Goal: Use online tool/utility: Utilize a website feature to perform a specific function

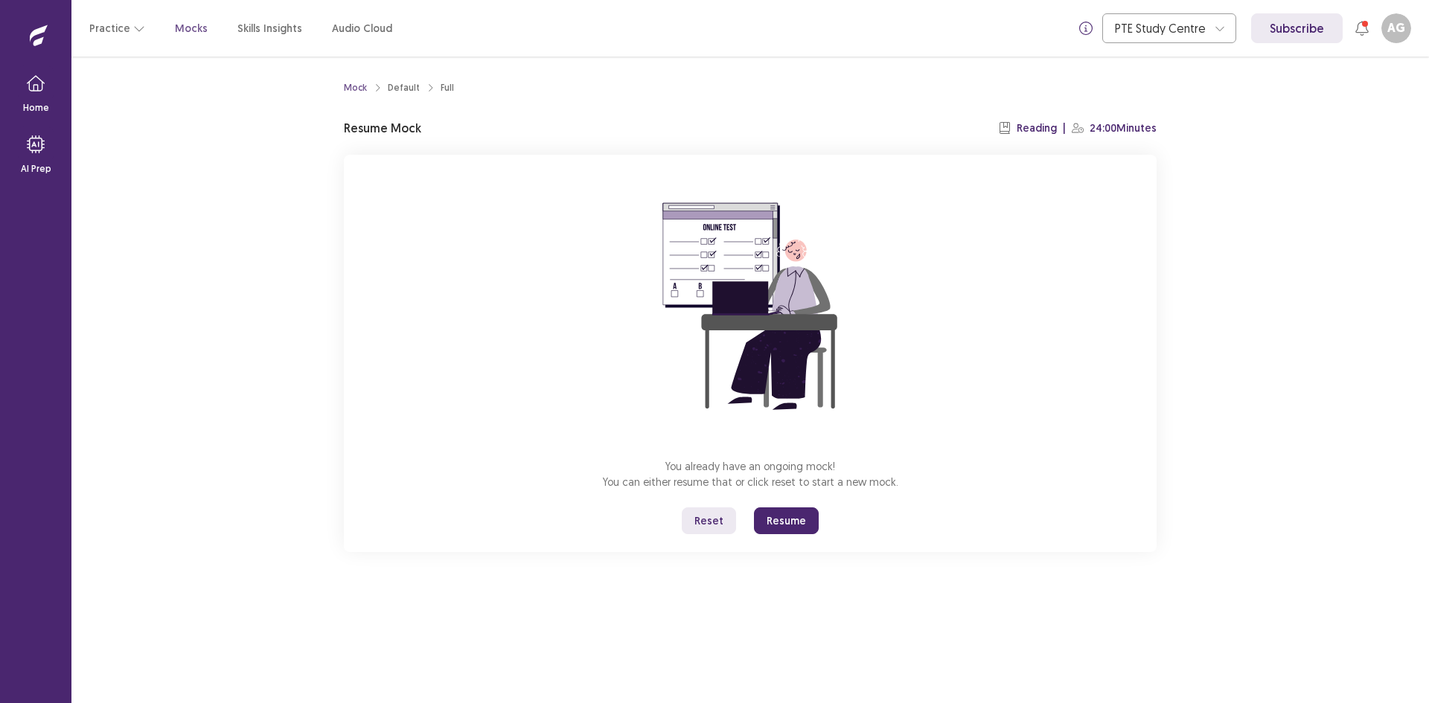
click at [717, 517] on button "Reset" at bounding box center [709, 521] width 54 height 27
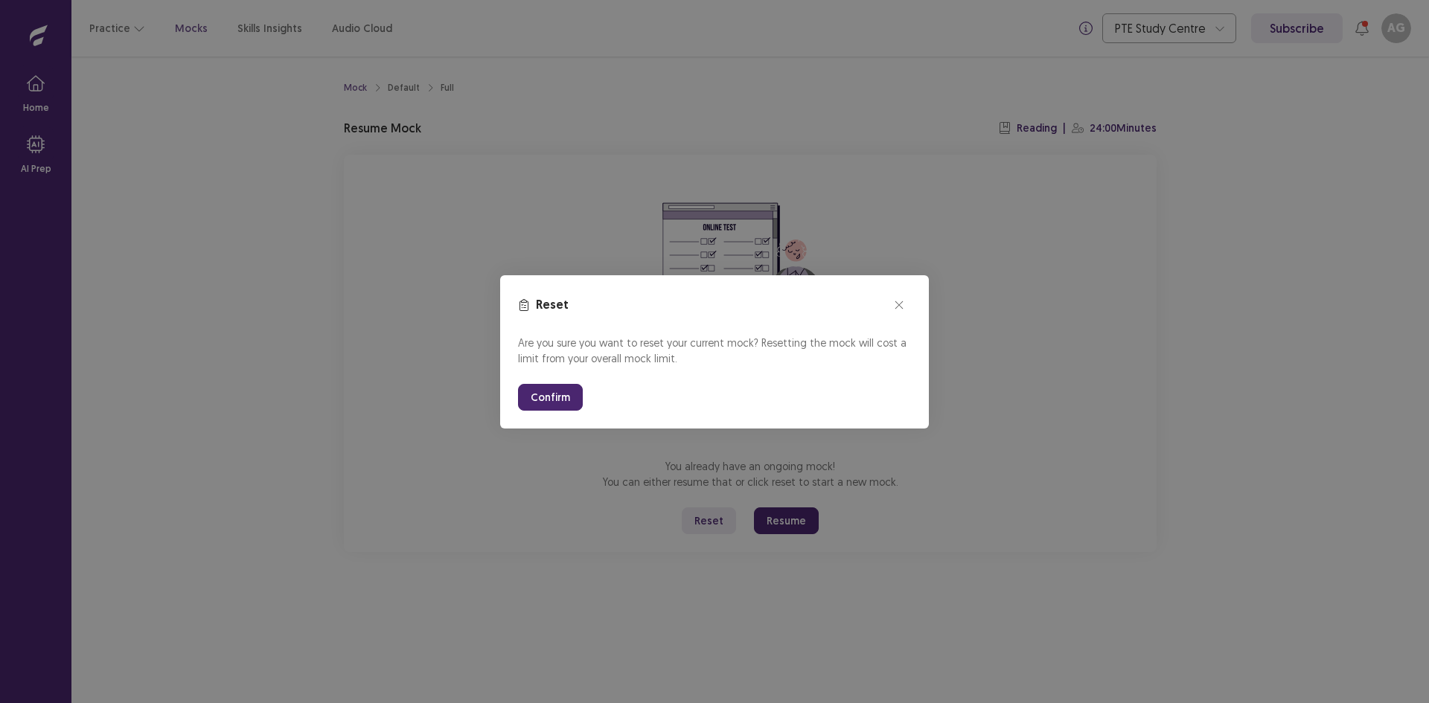
click at [556, 398] on button "Confirm" at bounding box center [550, 397] width 65 height 27
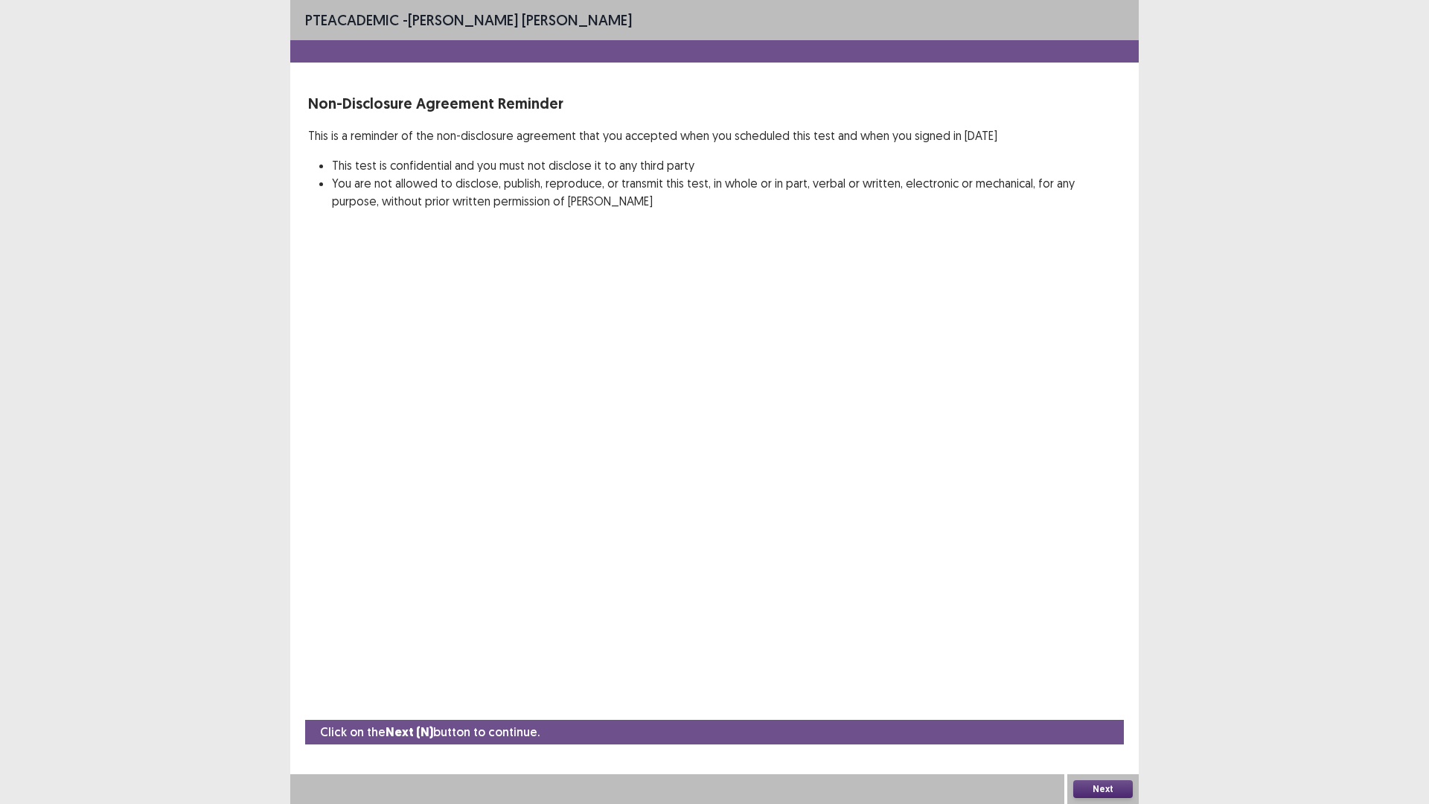
click at [1096, 703] on button "Next" at bounding box center [1103, 789] width 60 height 18
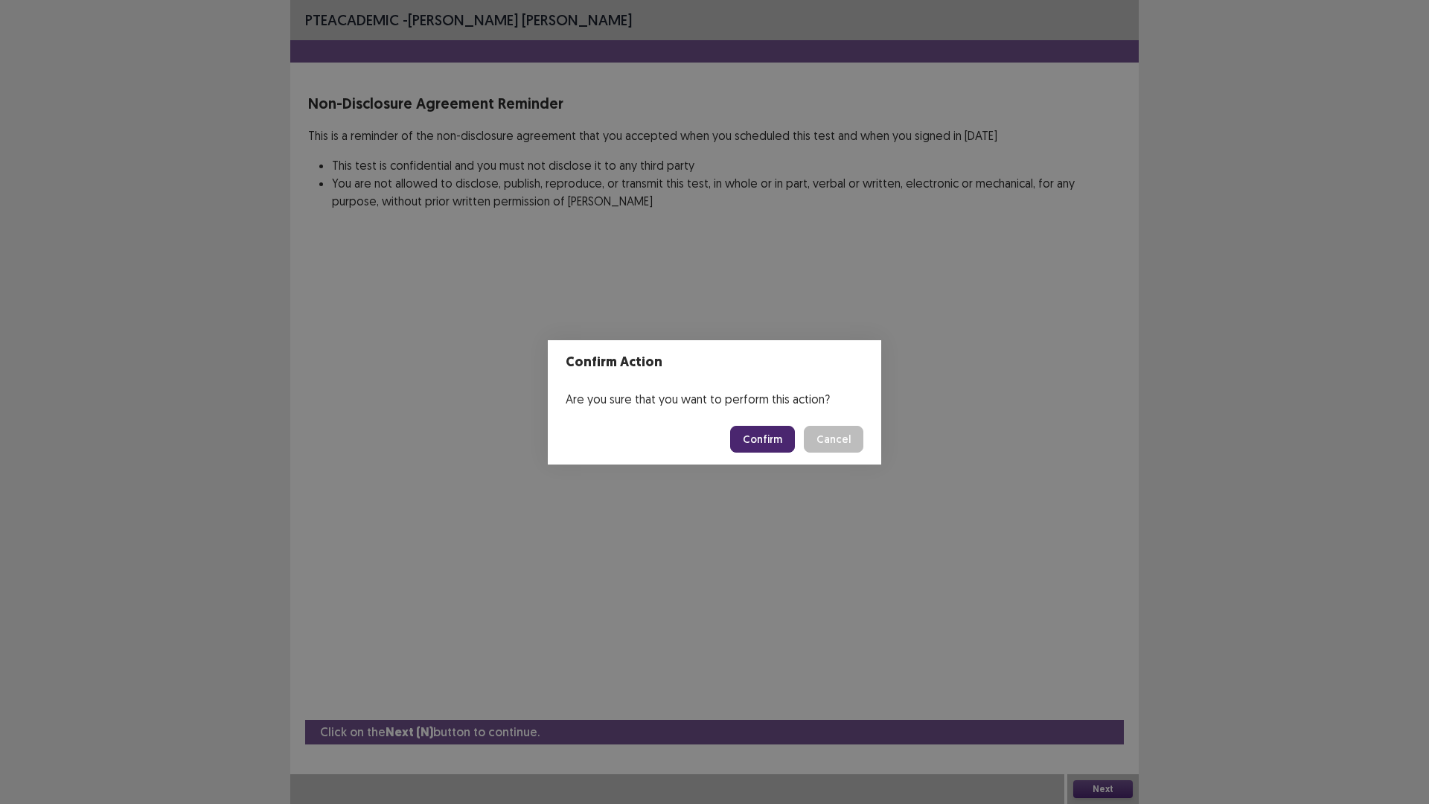
click at [767, 435] on button "Confirm" at bounding box center [762, 439] width 65 height 27
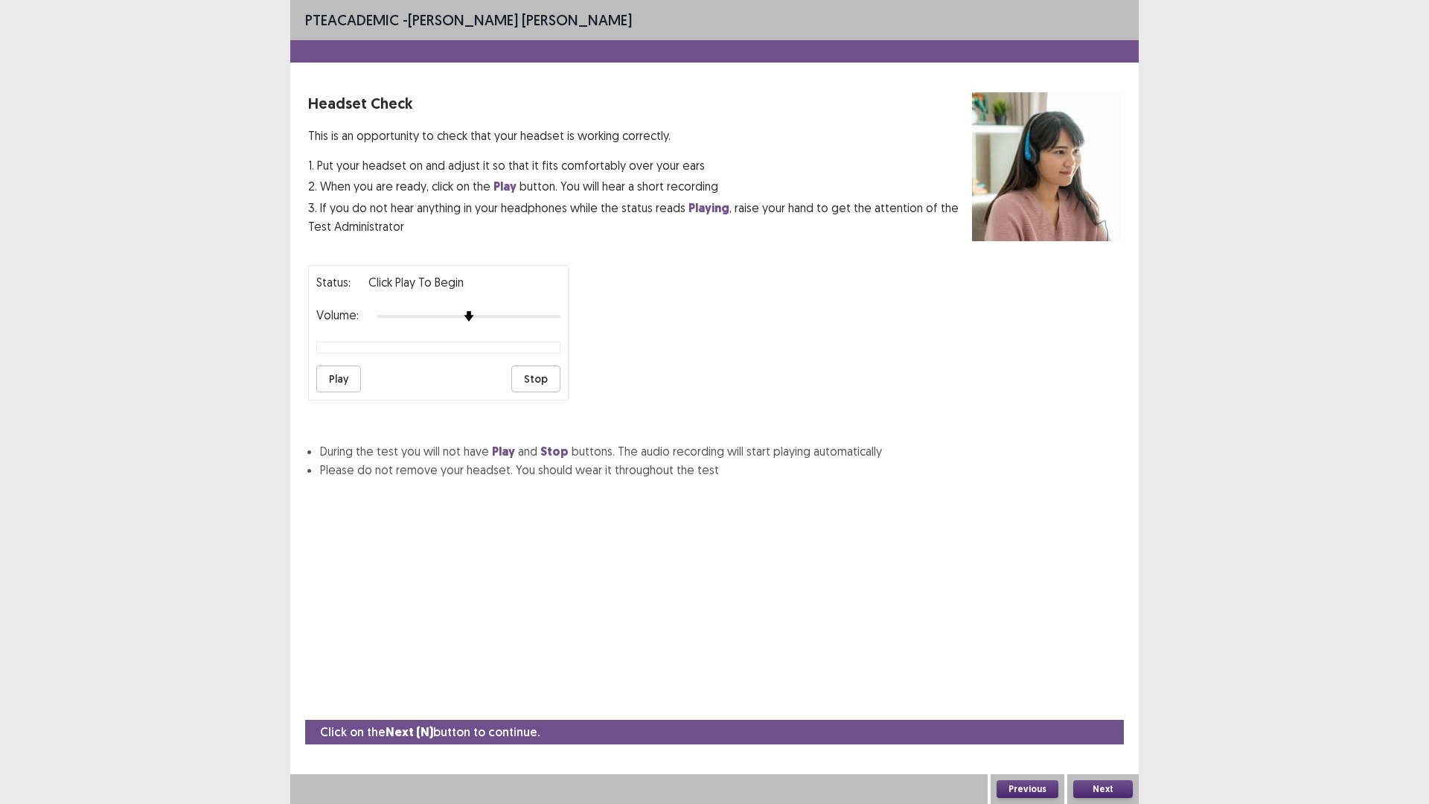
click at [1111, 703] on button "Next" at bounding box center [1103, 789] width 60 height 18
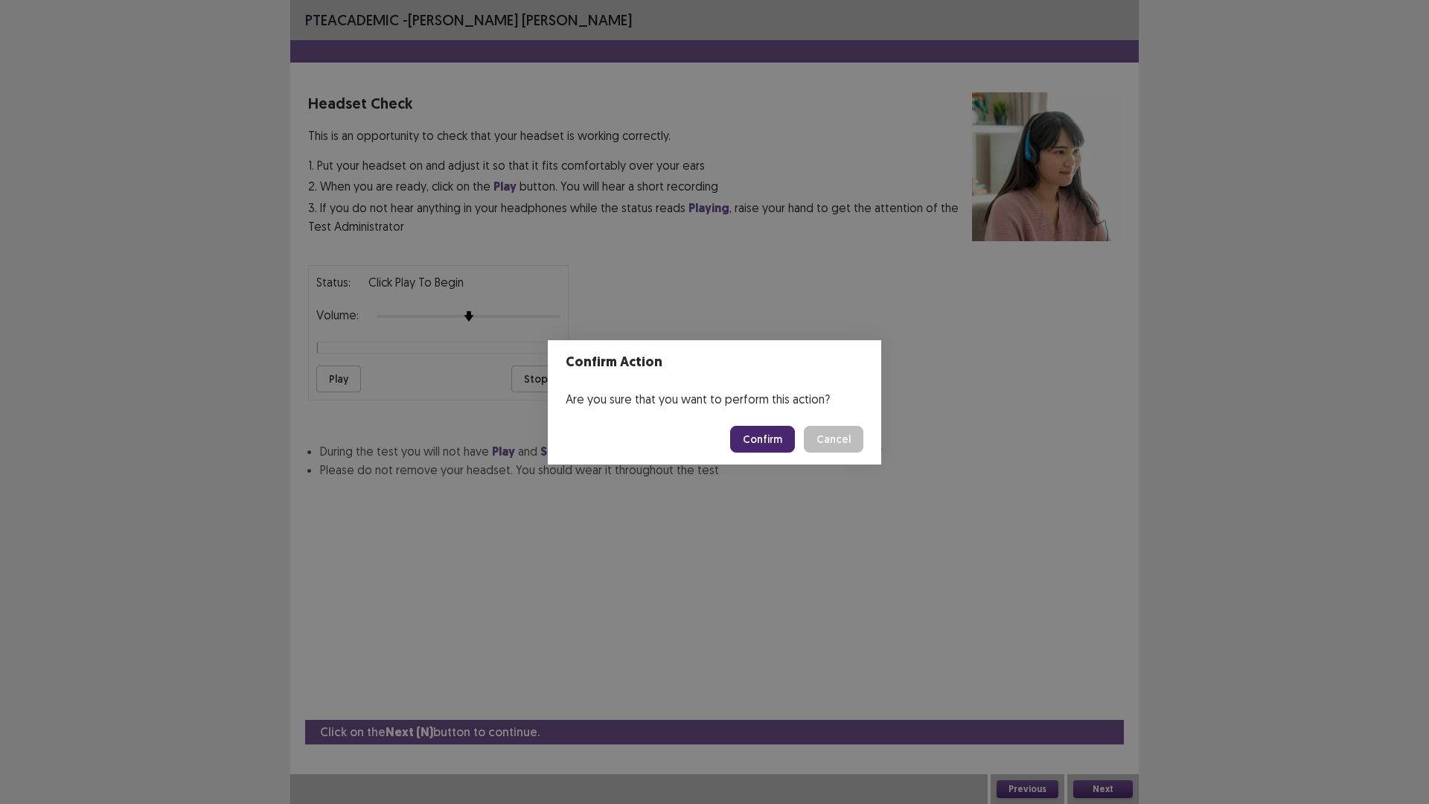
click at [762, 432] on button "Confirm" at bounding box center [762, 439] width 65 height 27
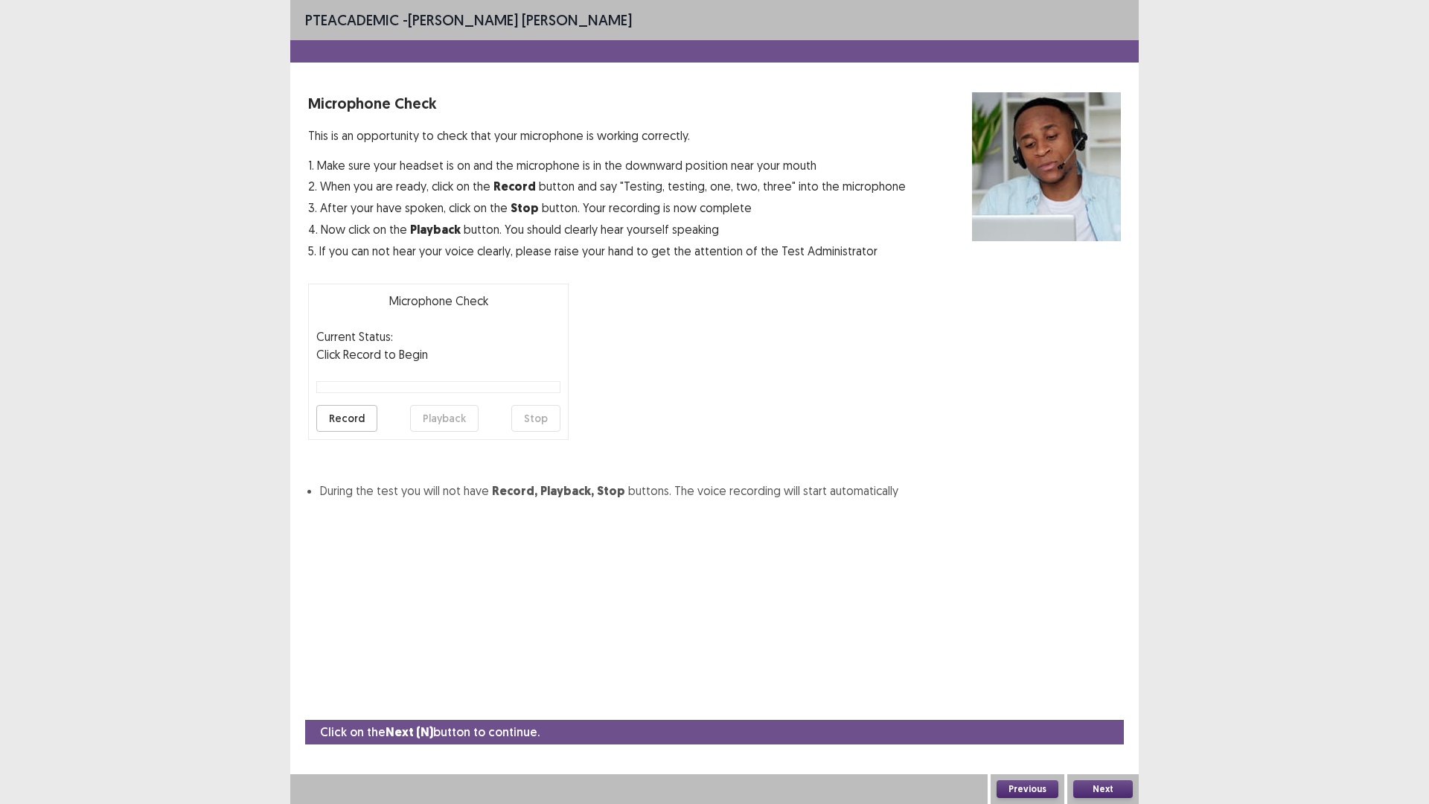
click at [1099, 703] on button "Next" at bounding box center [1103, 789] width 60 height 18
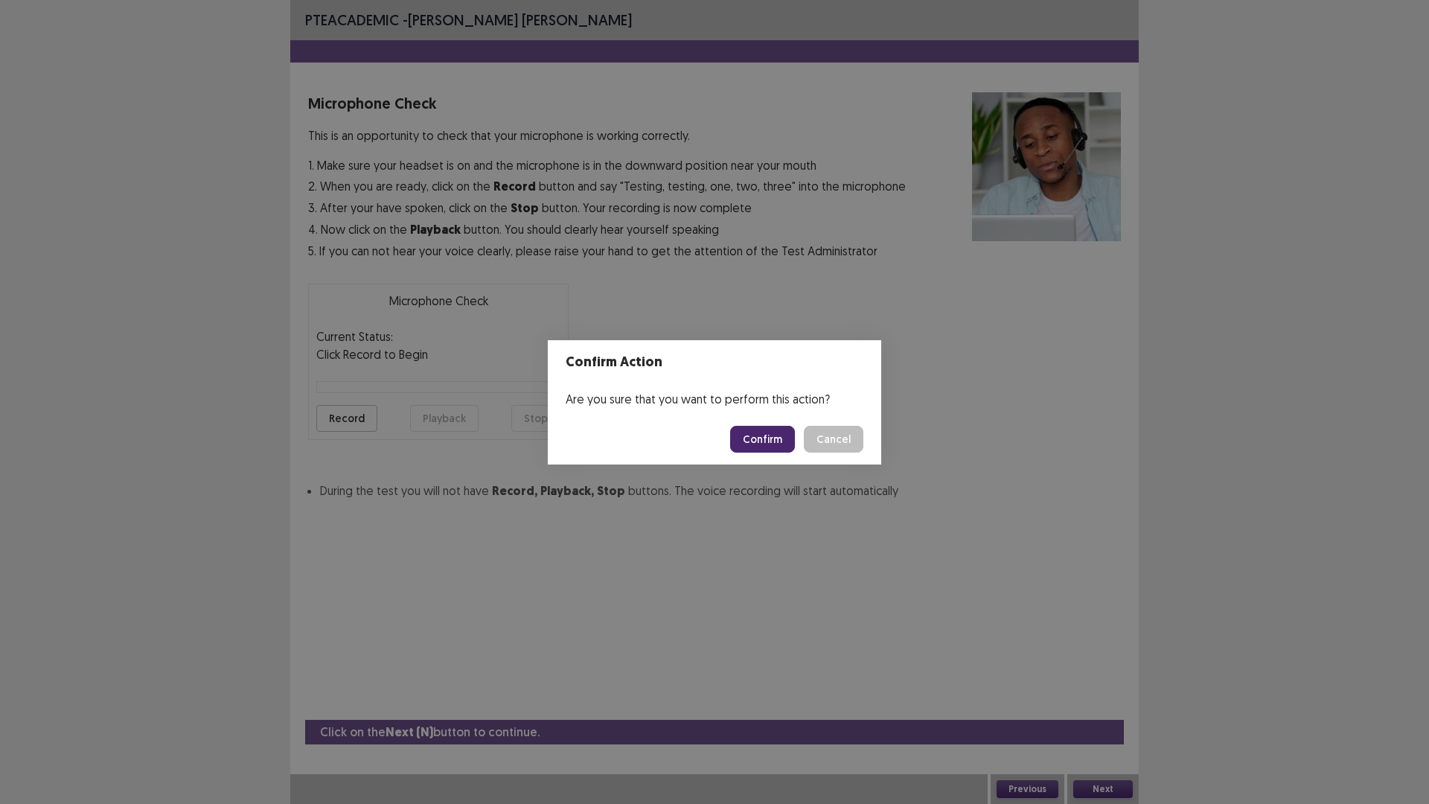
click at [768, 442] on button "Confirm" at bounding box center [762, 439] width 65 height 27
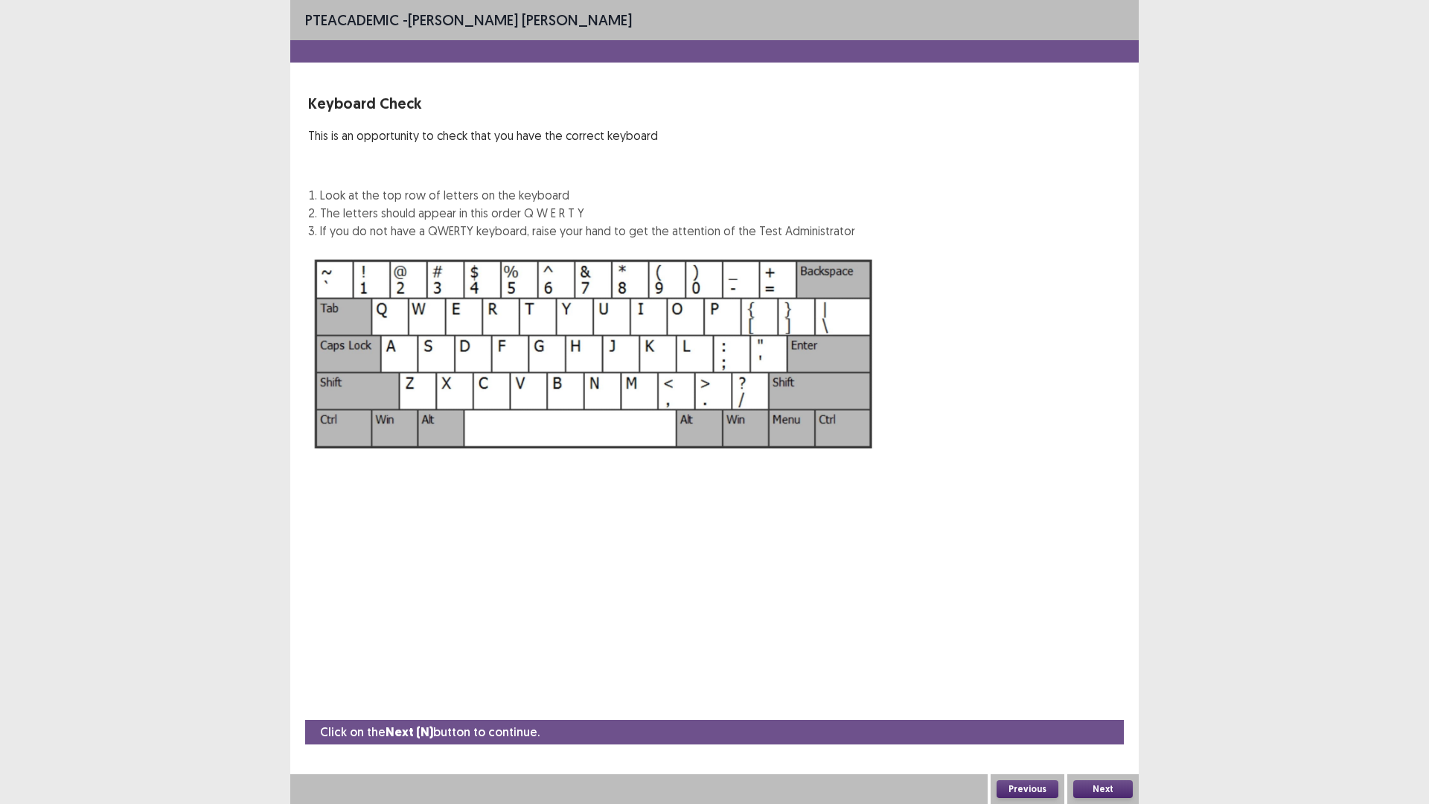
click at [1125, 703] on button "Next" at bounding box center [1103, 789] width 60 height 18
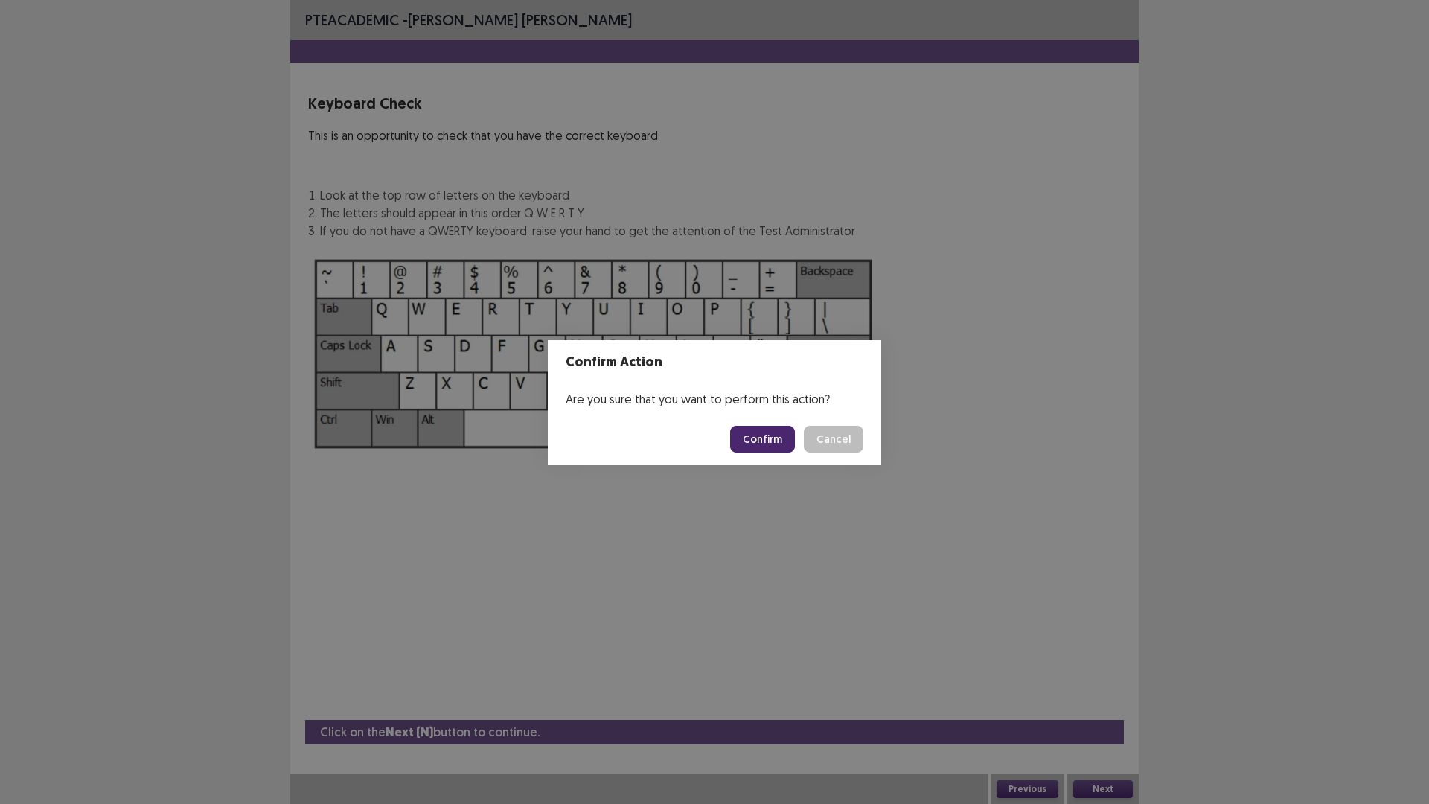
click at [788, 432] on button "Confirm" at bounding box center [762, 439] width 65 height 27
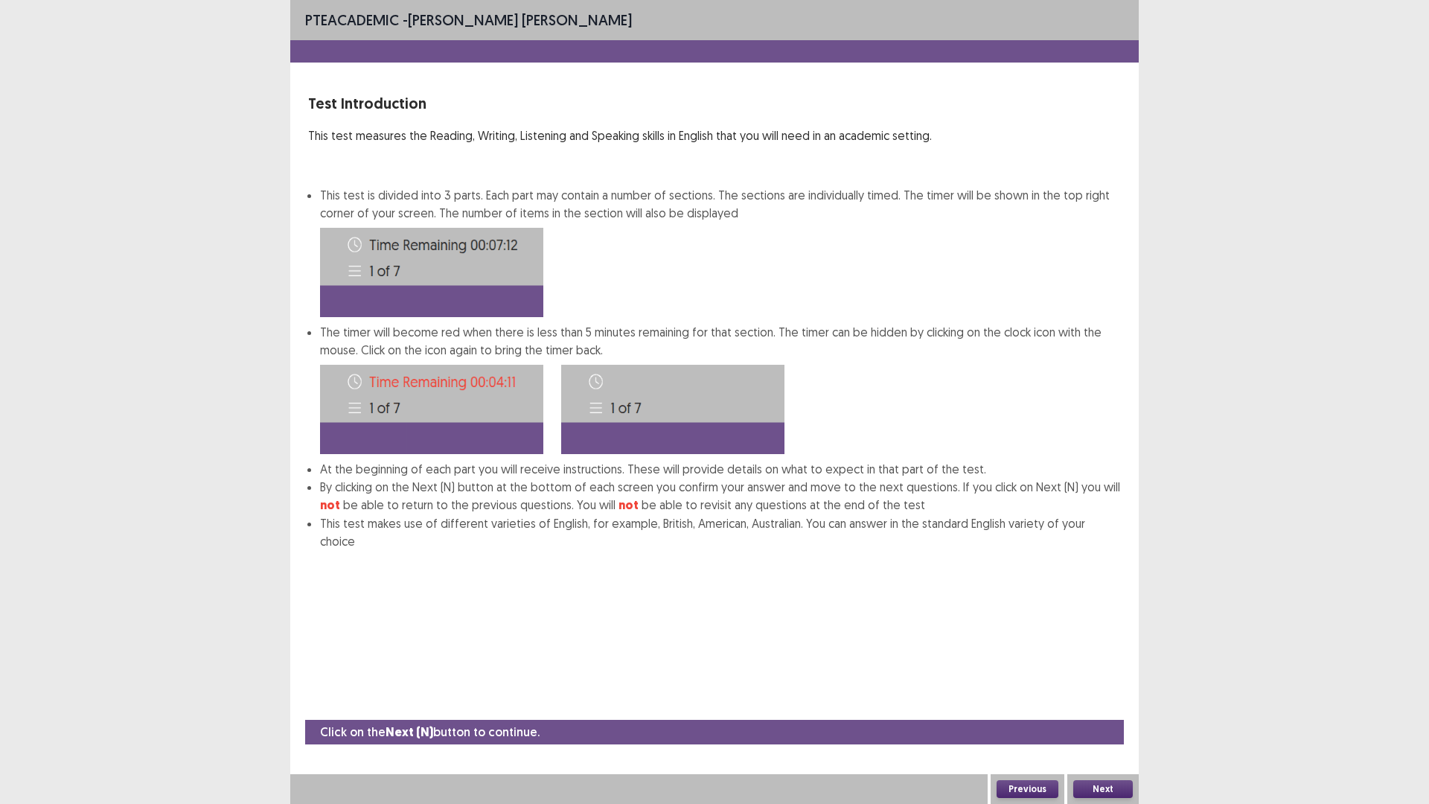
click at [1111, 703] on button "Next" at bounding box center [1103, 789] width 60 height 18
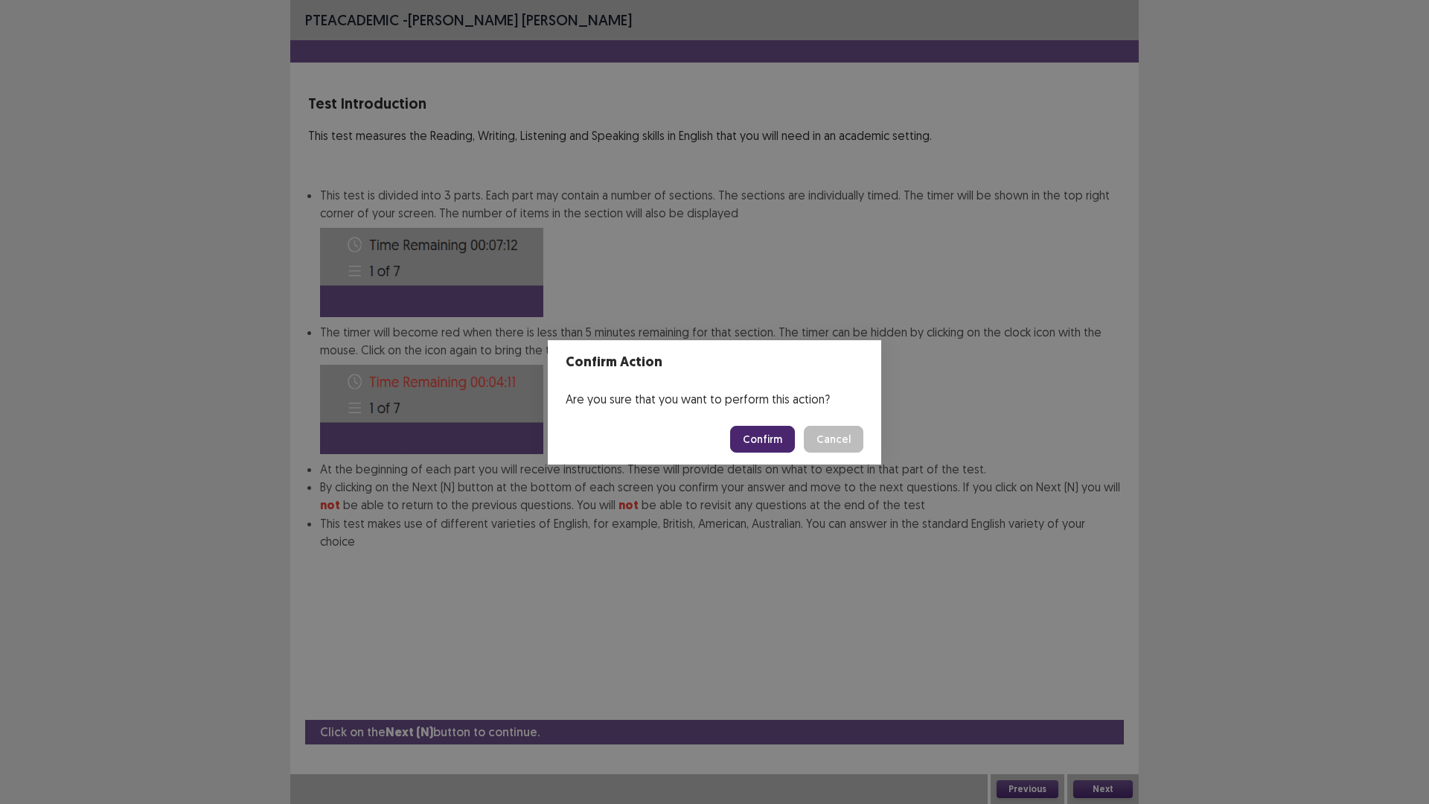
click at [786, 439] on button "Confirm" at bounding box center [762, 439] width 65 height 27
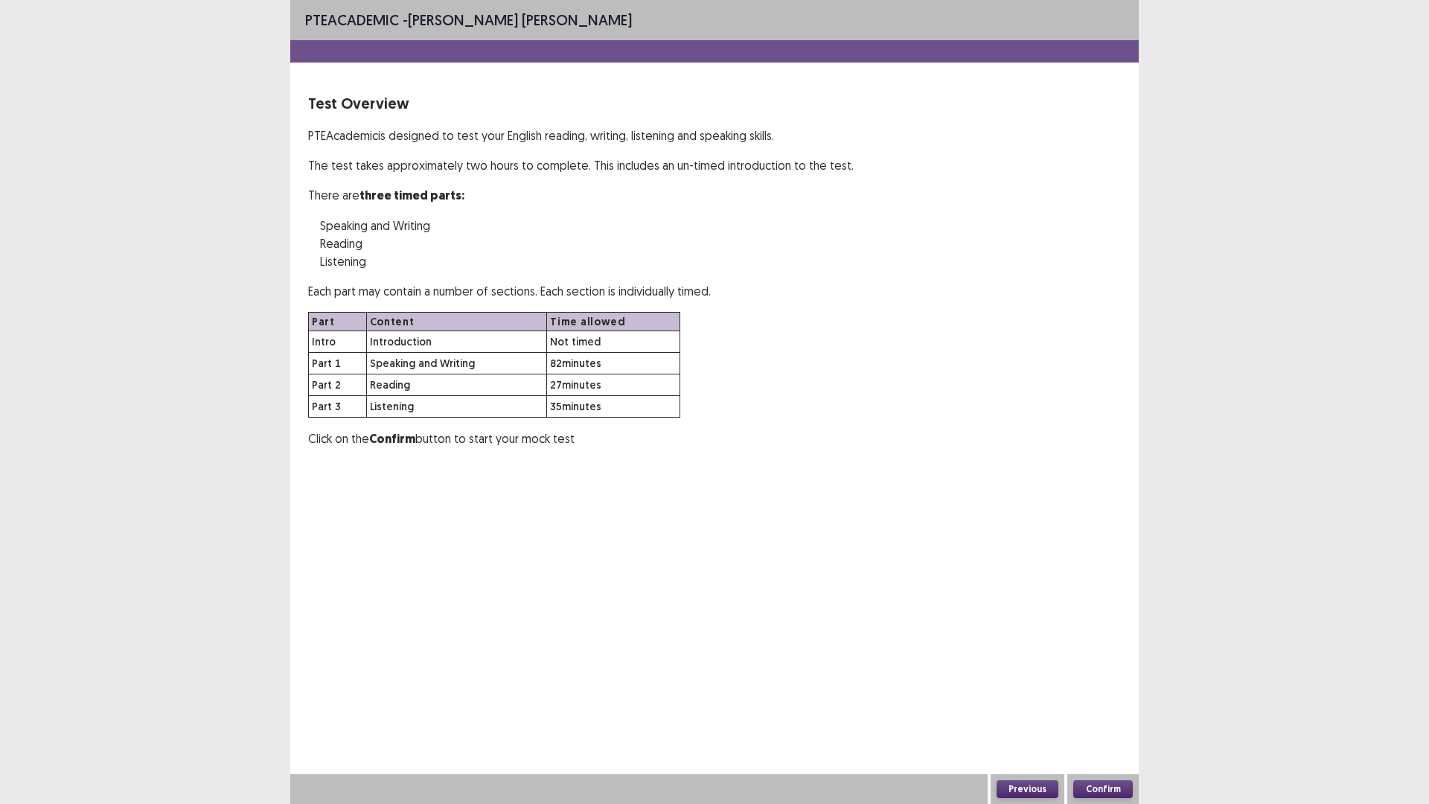
click at [1112, 703] on button "Confirm" at bounding box center [1103, 789] width 60 height 18
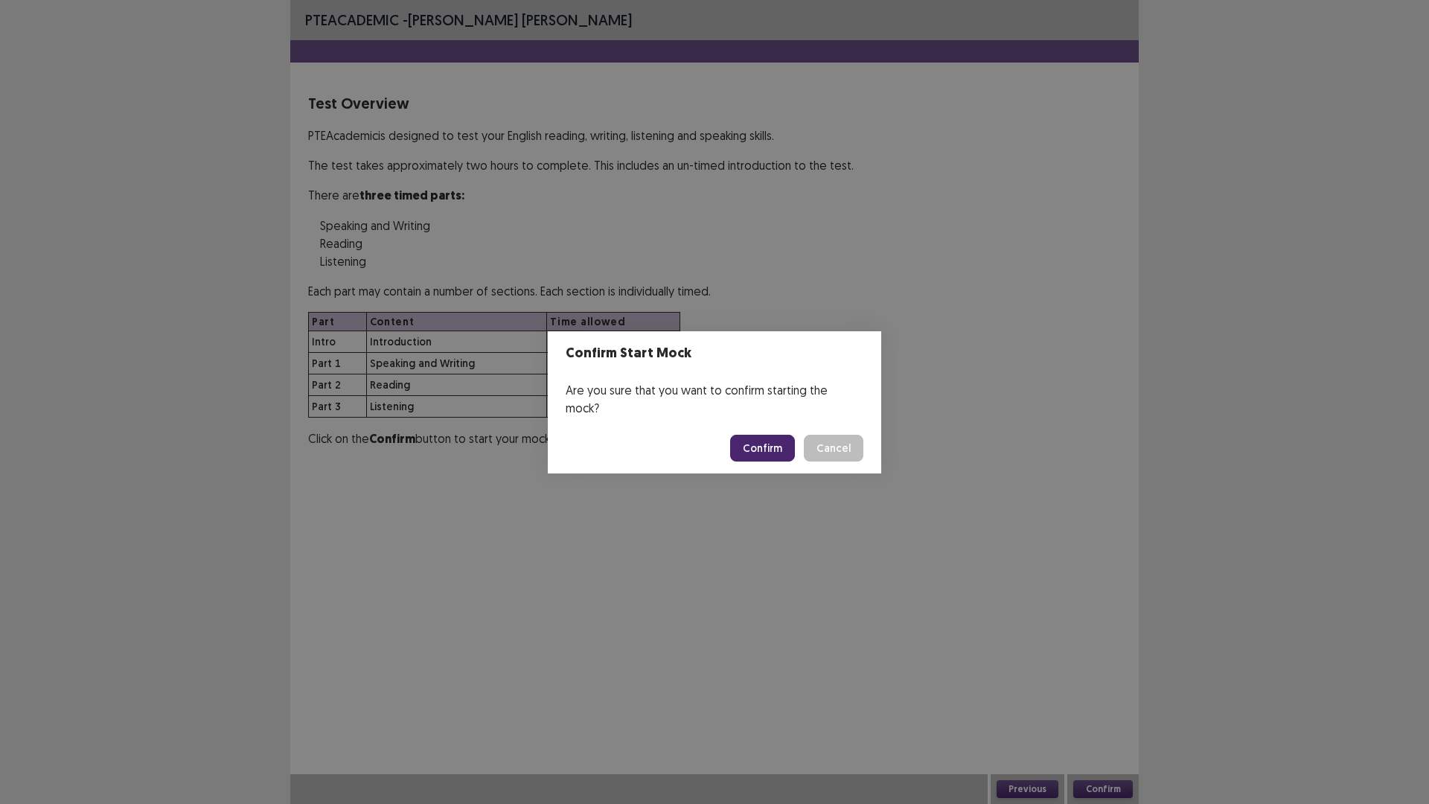
click at [774, 435] on button "Confirm" at bounding box center [762, 448] width 65 height 27
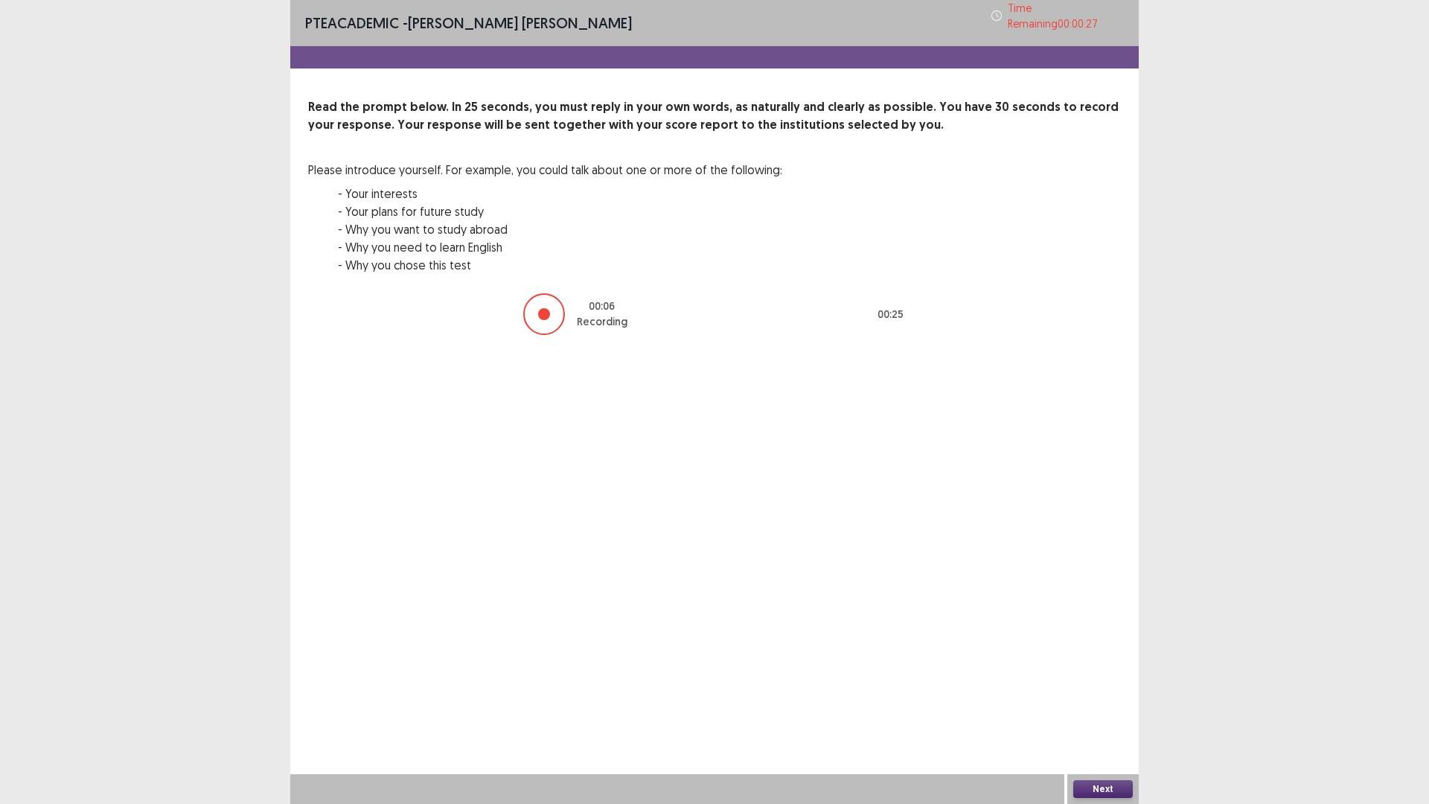
click at [1105, 703] on button "Next" at bounding box center [1103, 789] width 60 height 18
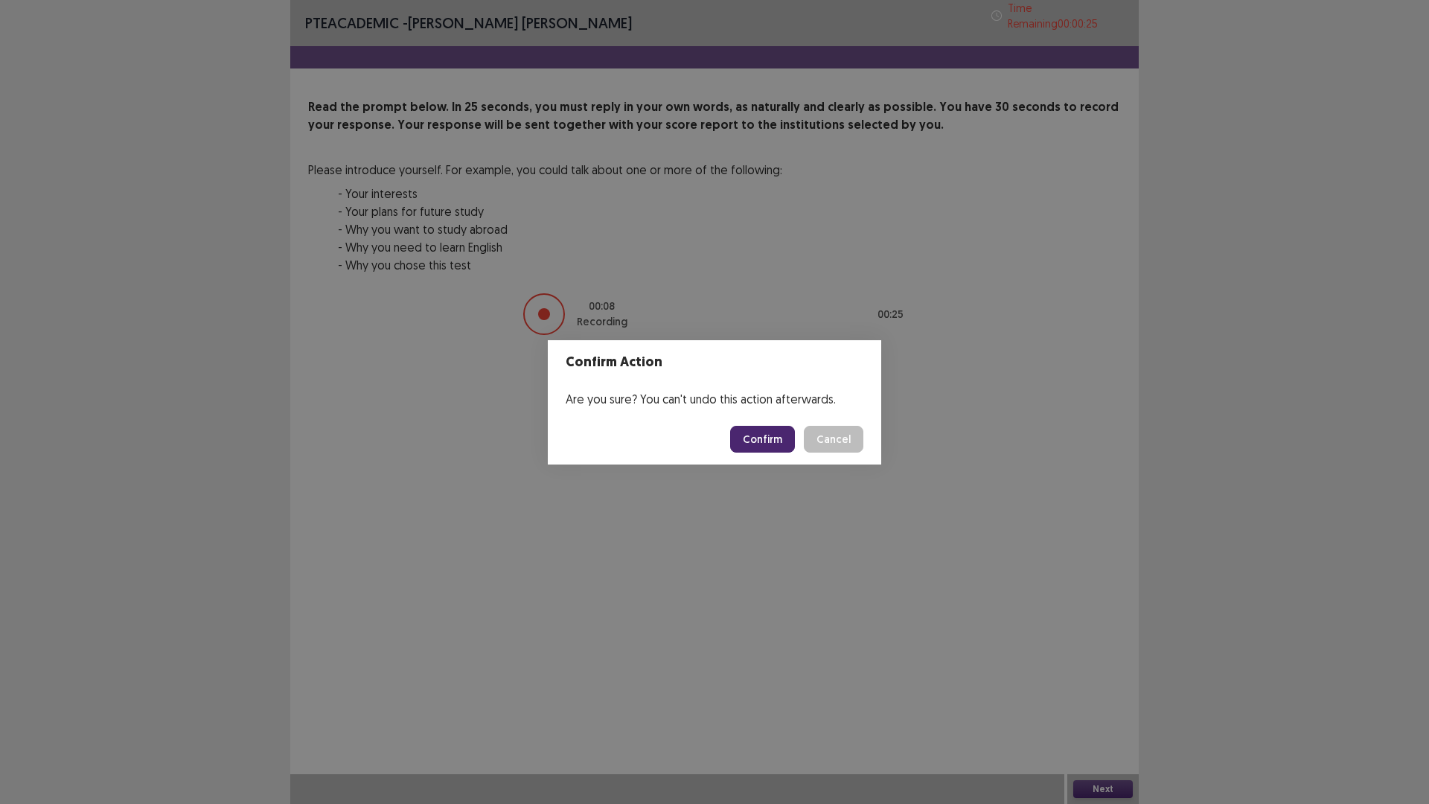
click at [782, 440] on button "Confirm" at bounding box center [762, 439] width 65 height 27
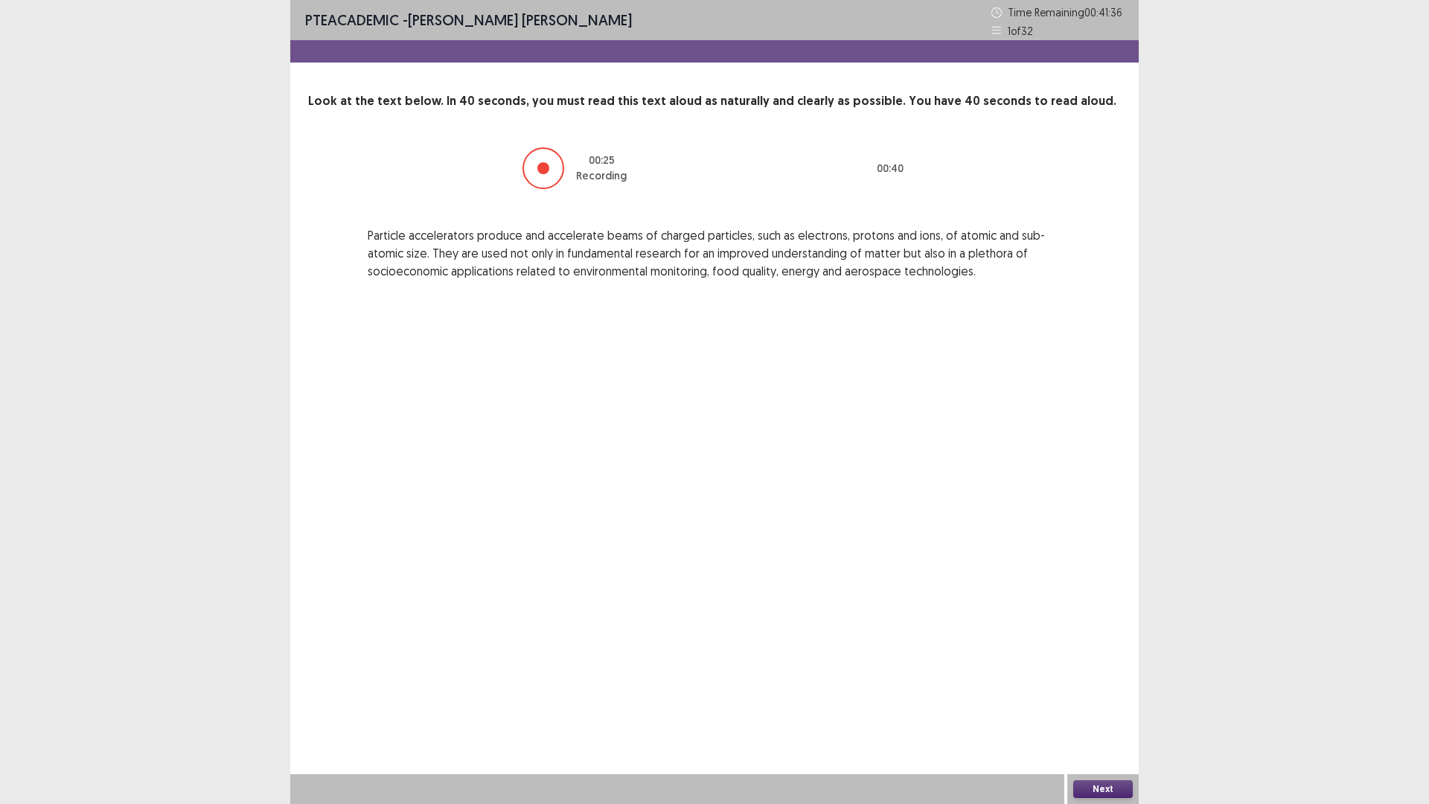
click at [1091, 703] on button "Next" at bounding box center [1103, 789] width 60 height 18
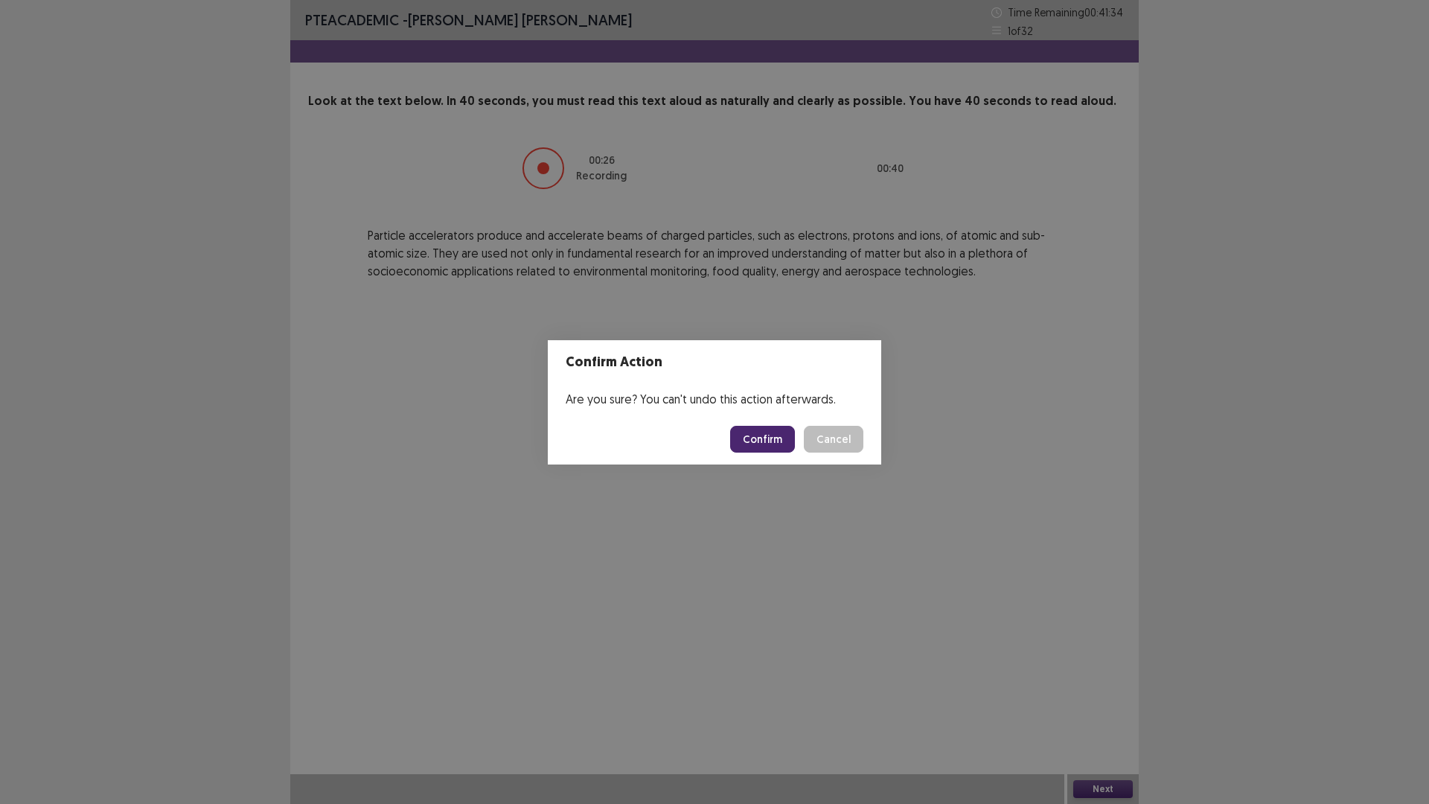
click at [751, 437] on button "Confirm" at bounding box center [762, 439] width 65 height 27
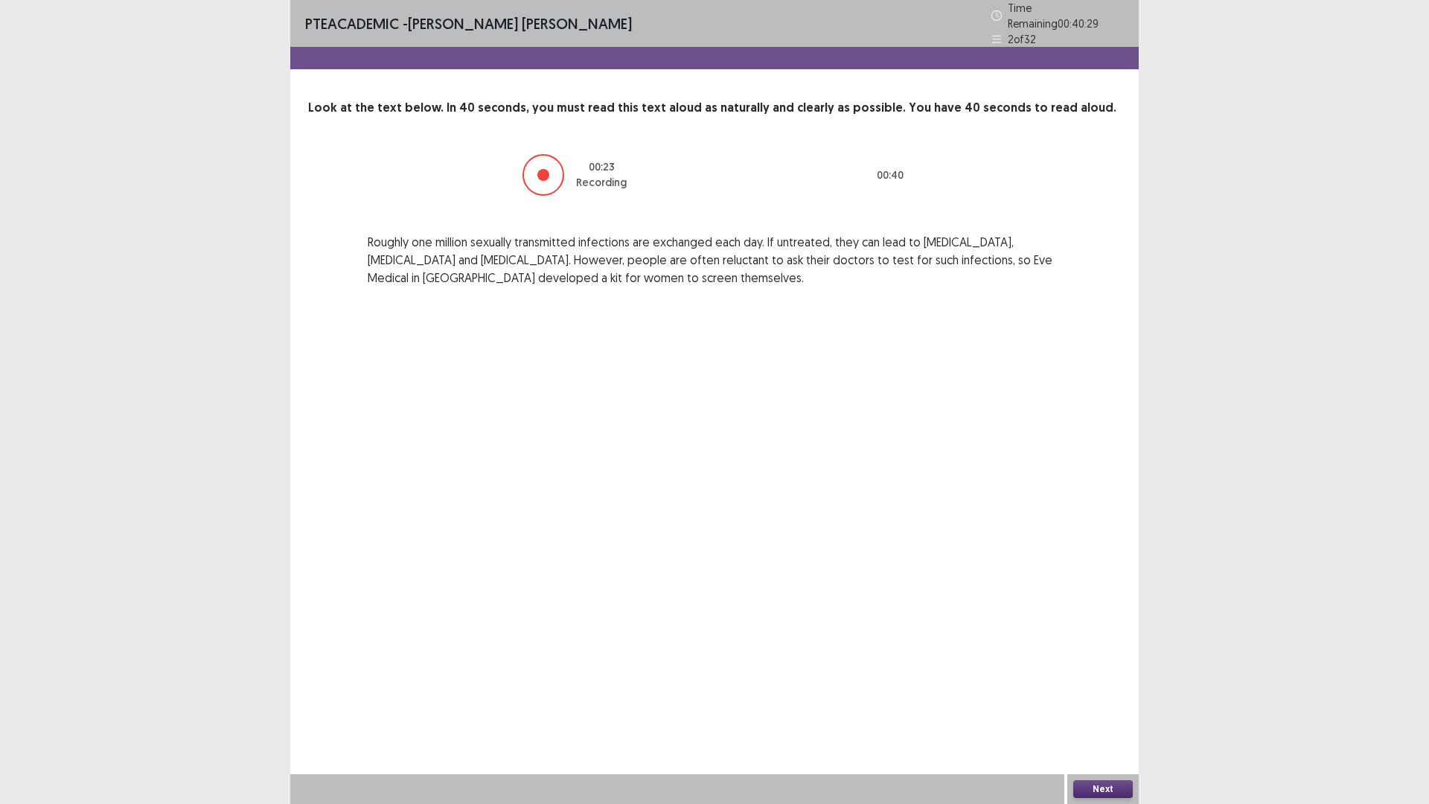
click at [1085, 703] on button "Next" at bounding box center [1103, 789] width 60 height 18
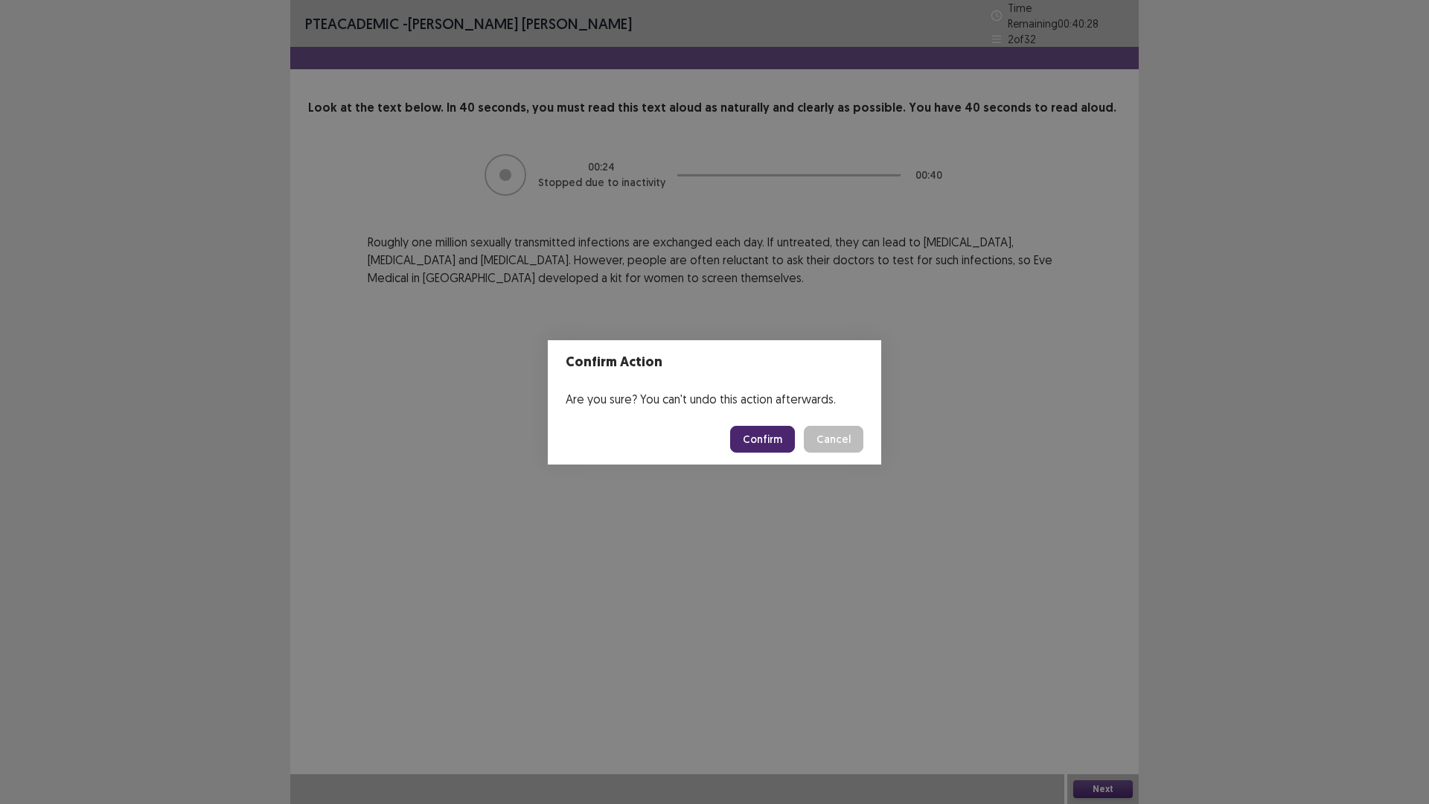
click at [770, 440] on button "Confirm" at bounding box center [762, 439] width 65 height 27
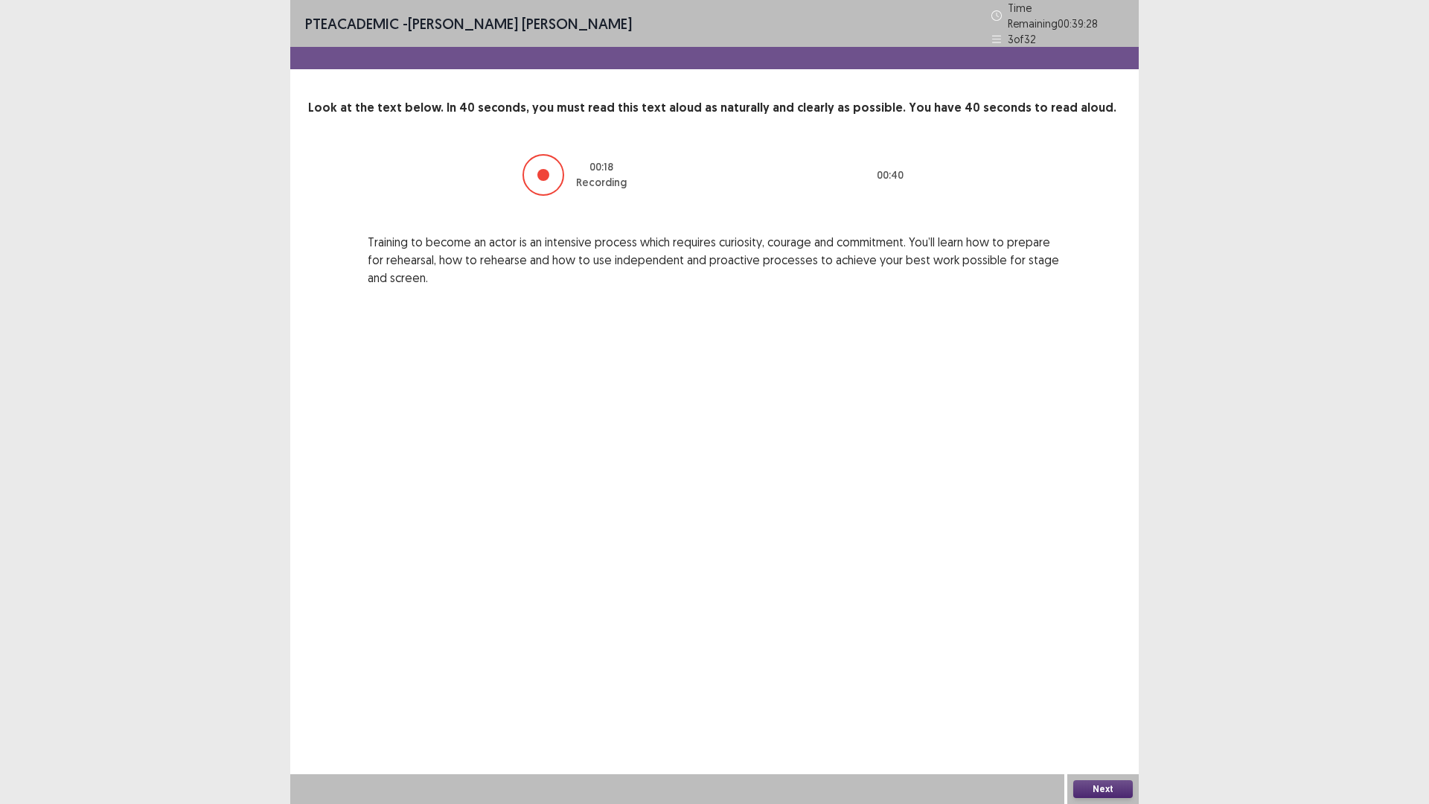
click at [1089, 703] on button "Next" at bounding box center [1103, 789] width 60 height 18
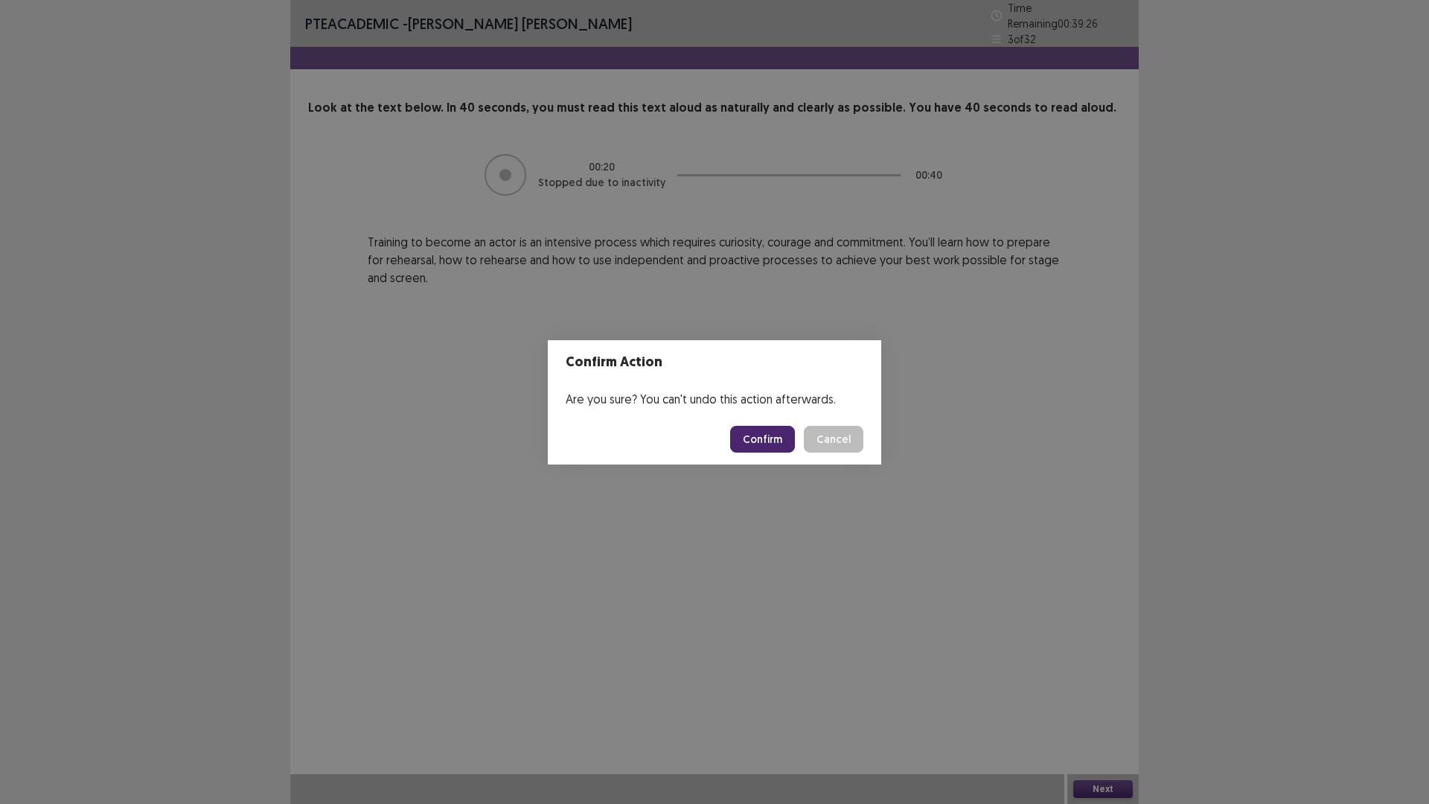
click at [768, 430] on button "Confirm" at bounding box center [762, 439] width 65 height 27
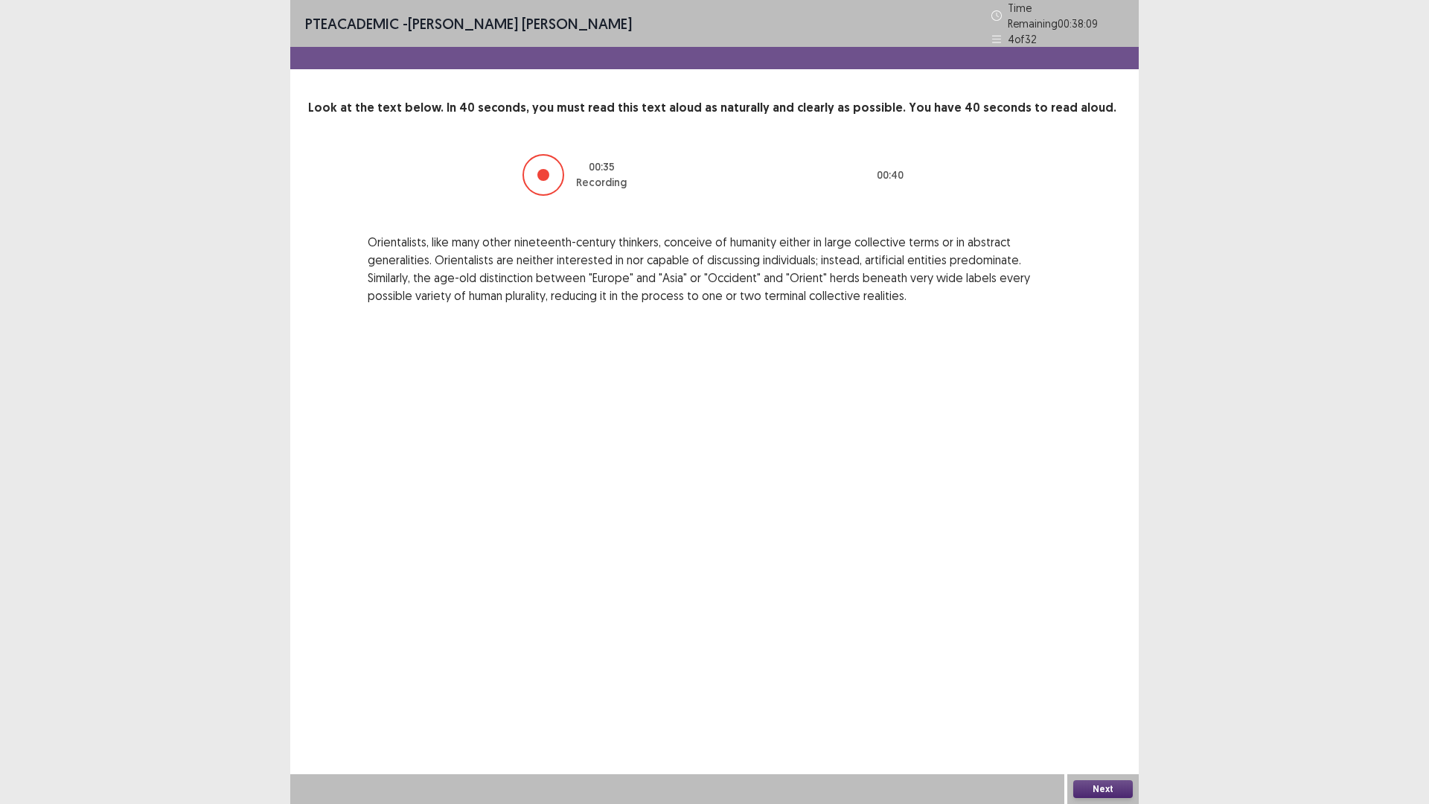
click at [1082, 703] on button "Next" at bounding box center [1103, 789] width 60 height 18
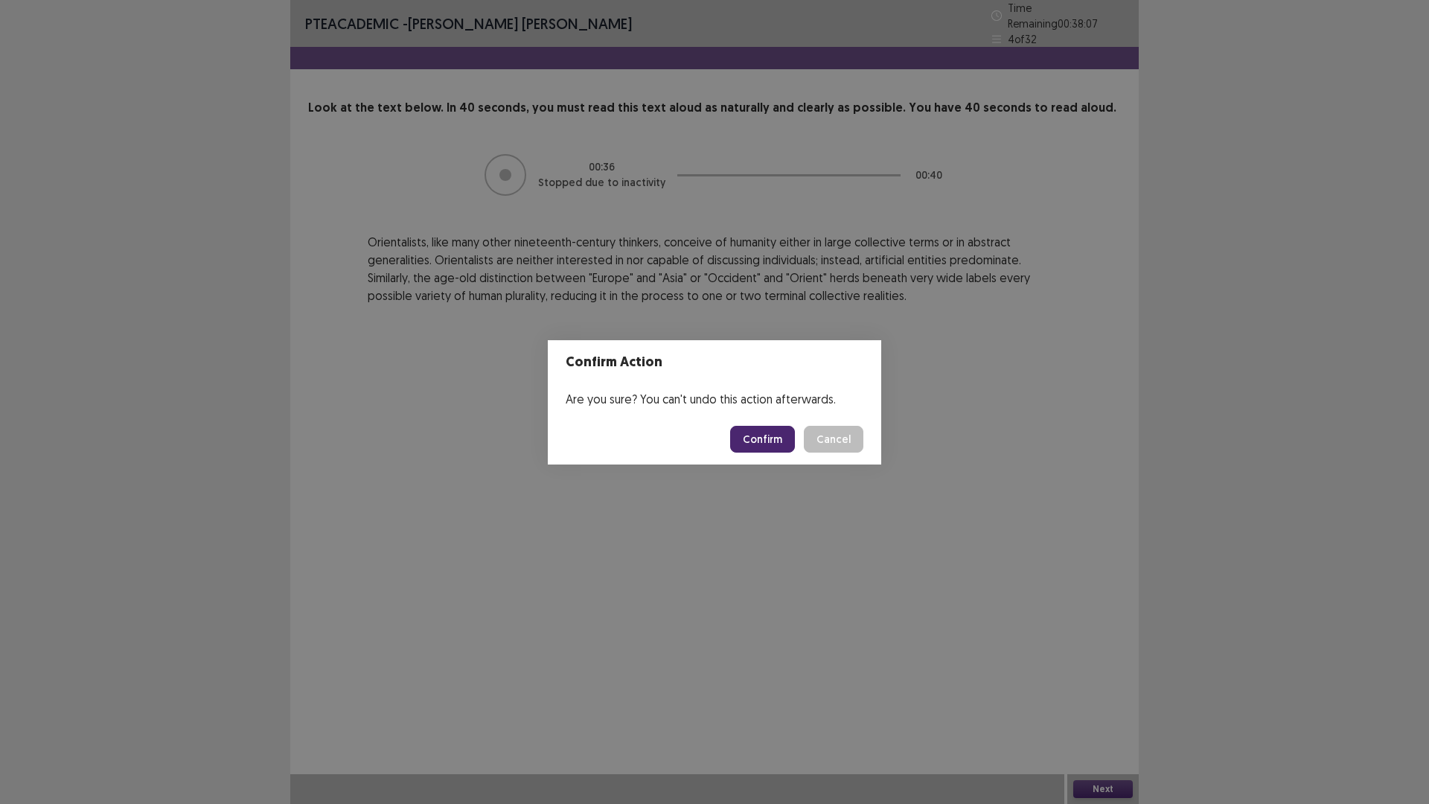
click at [763, 435] on button "Confirm" at bounding box center [762, 439] width 65 height 27
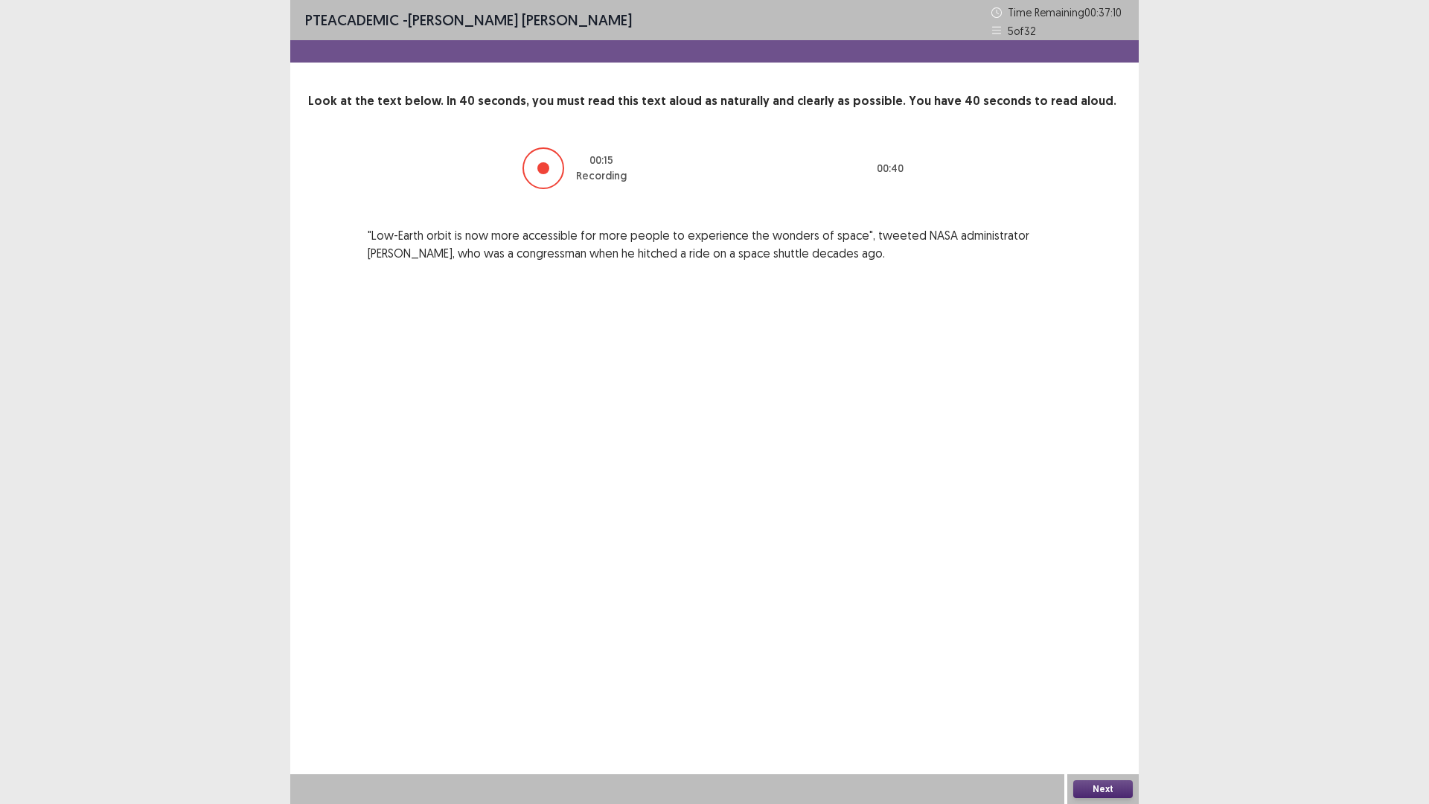
click at [1102, 703] on button "Next" at bounding box center [1103, 789] width 60 height 18
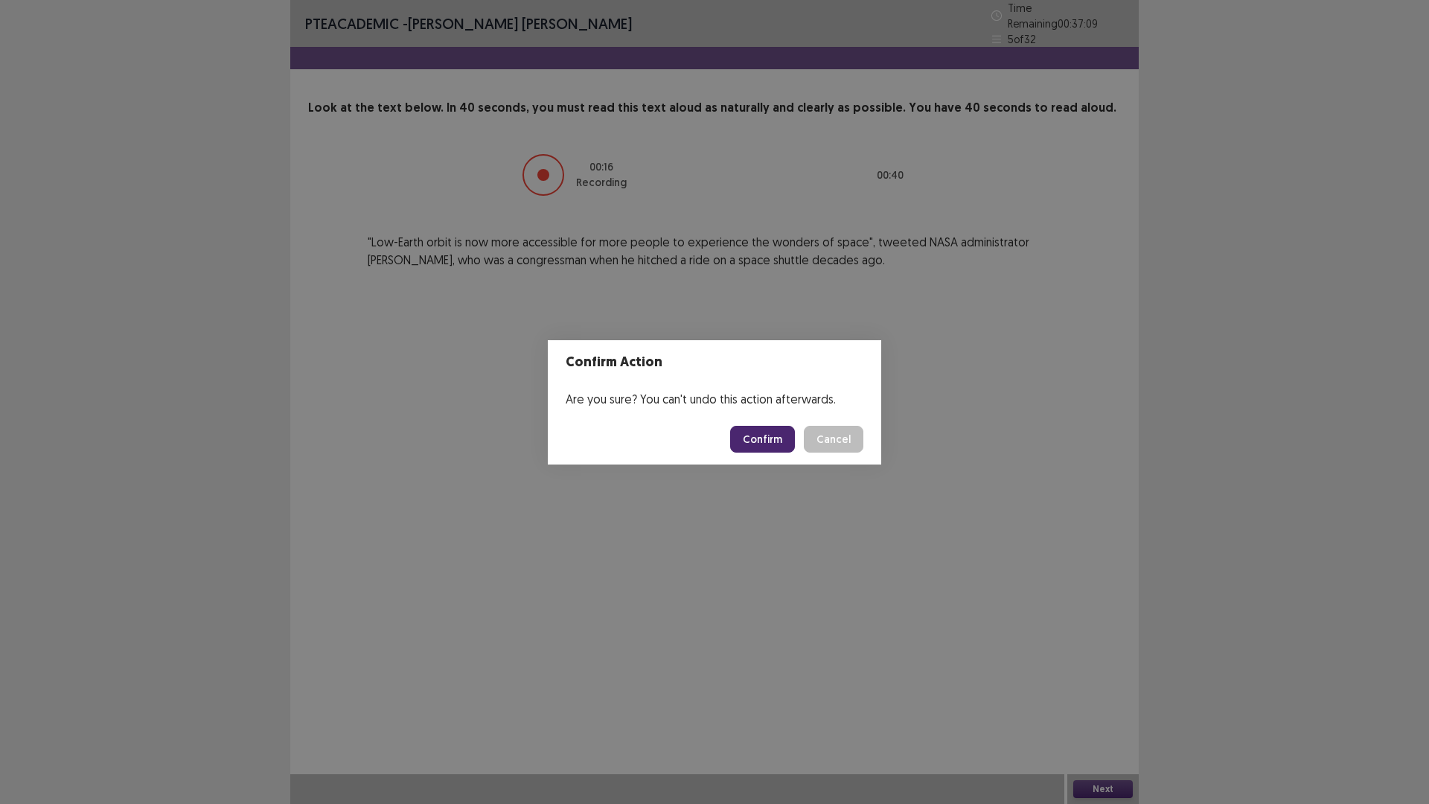
click at [750, 439] on button "Confirm" at bounding box center [762, 439] width 65 height 27
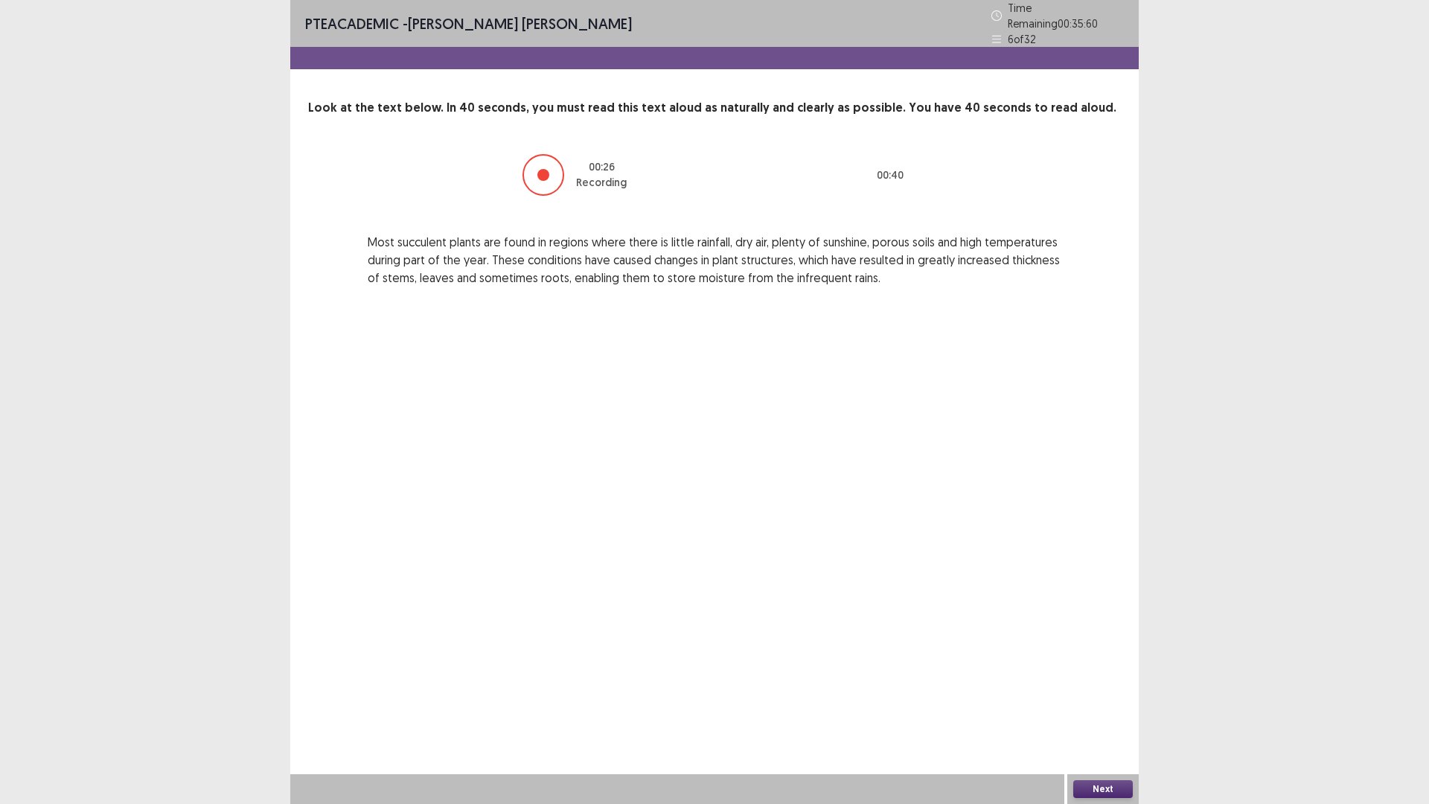
click at [1113, 703] on button "Next" at bounding box center [1103, 789] width 60 height 18
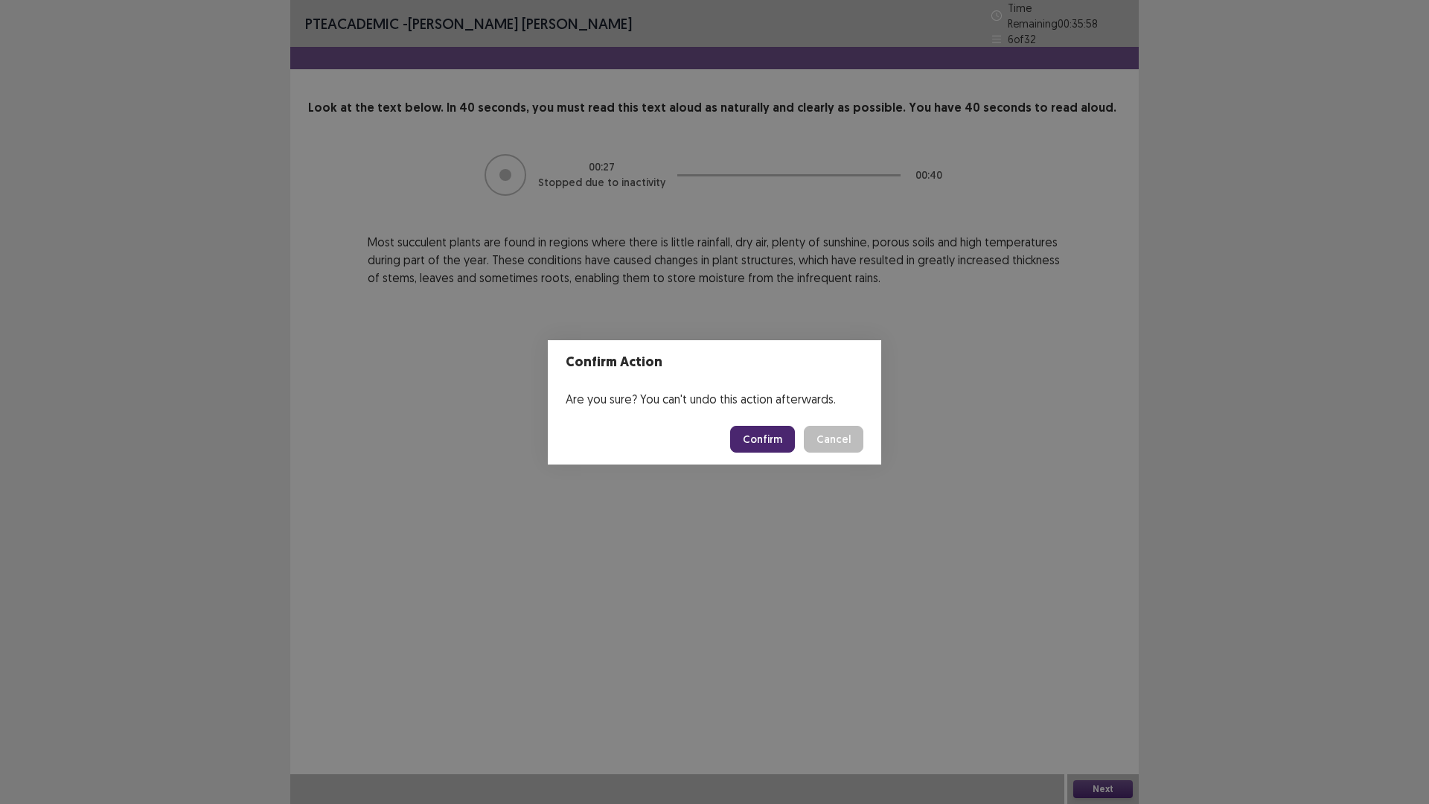
click at [764, 444] on button "Confirm" at bounding box center [762, 439] width 65 height 27
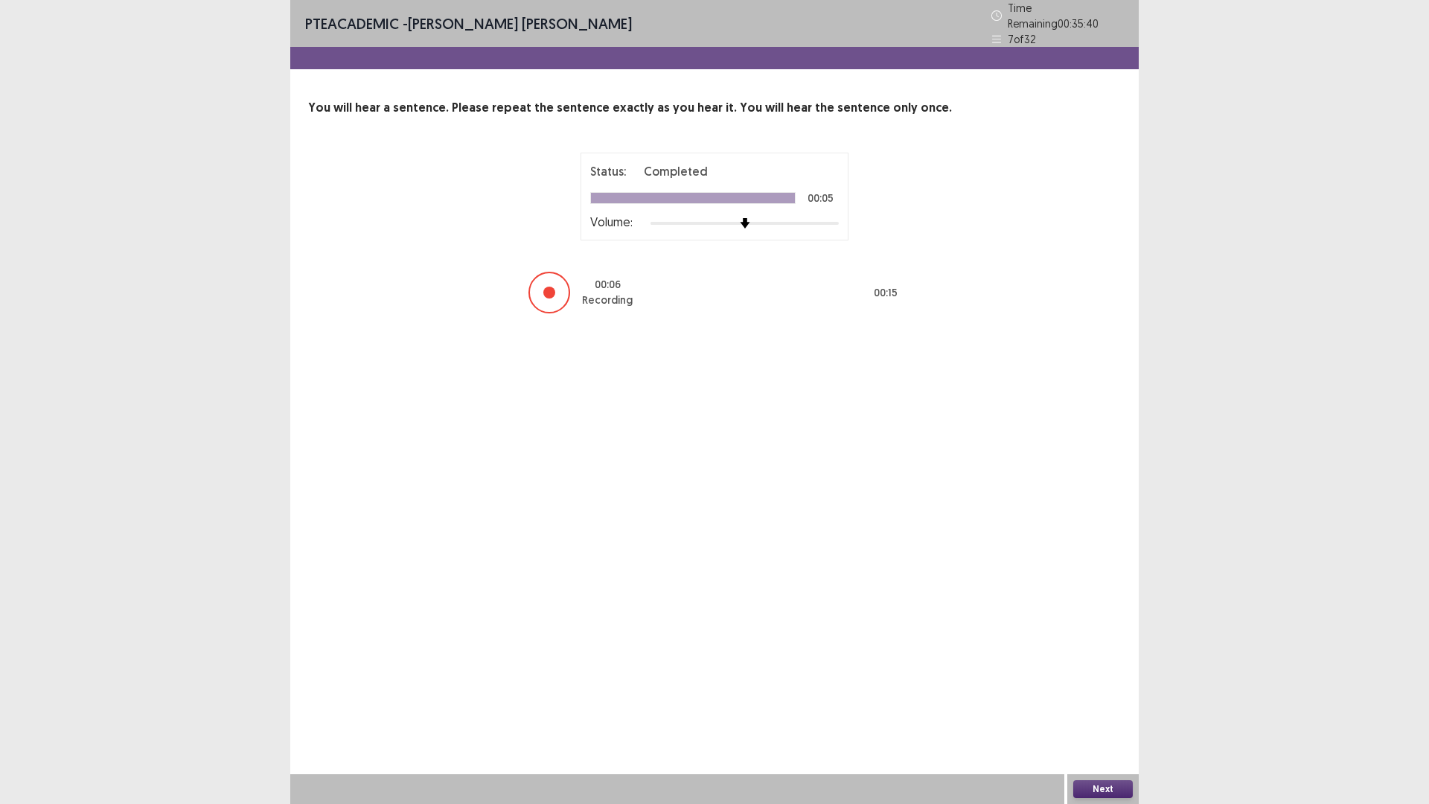
click at [1088, 703] on button "Next" at bounding box center [1103, 789] width 60 height 18
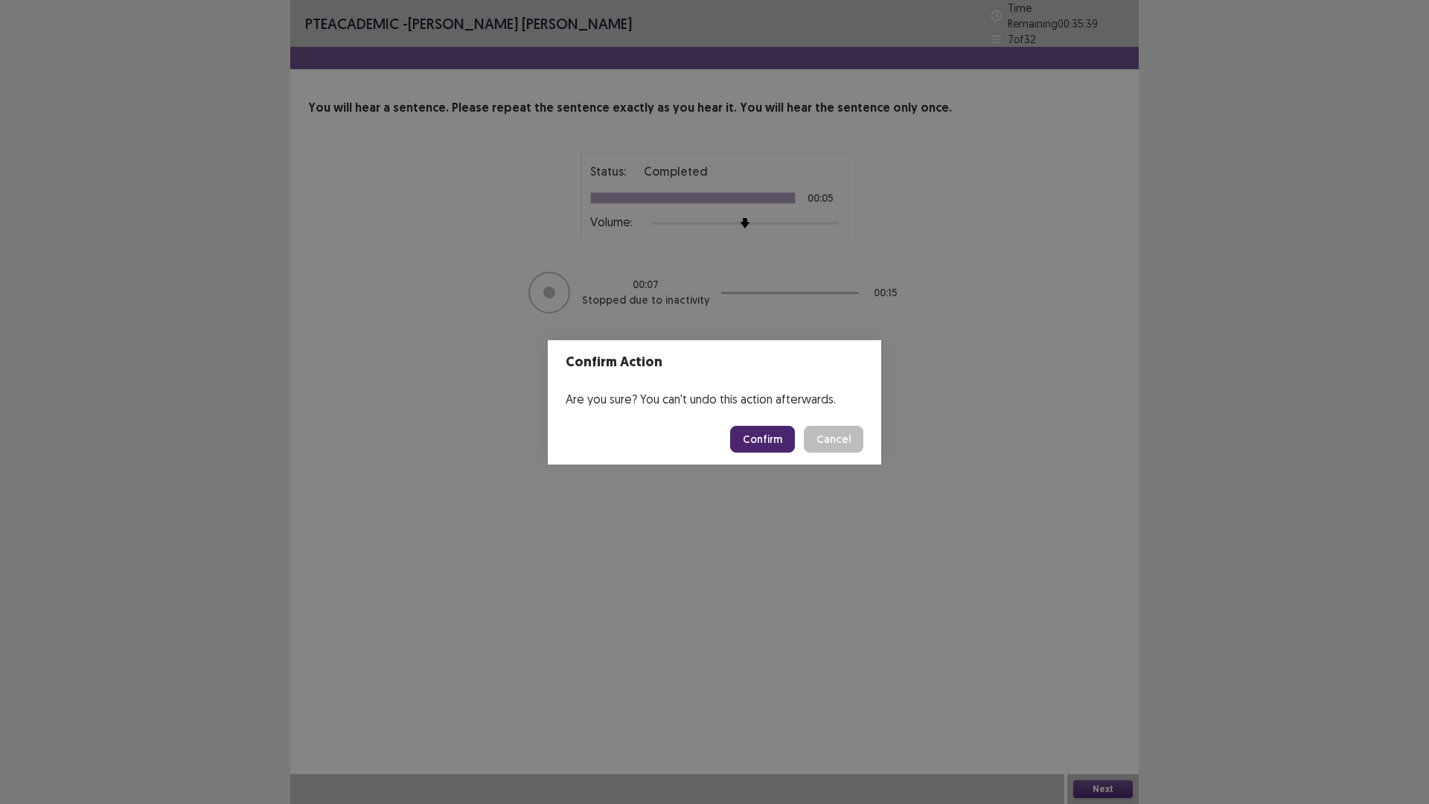
click at [782, 437] on button "Confirm" at bounding box center [762, 439] width 65 height 27
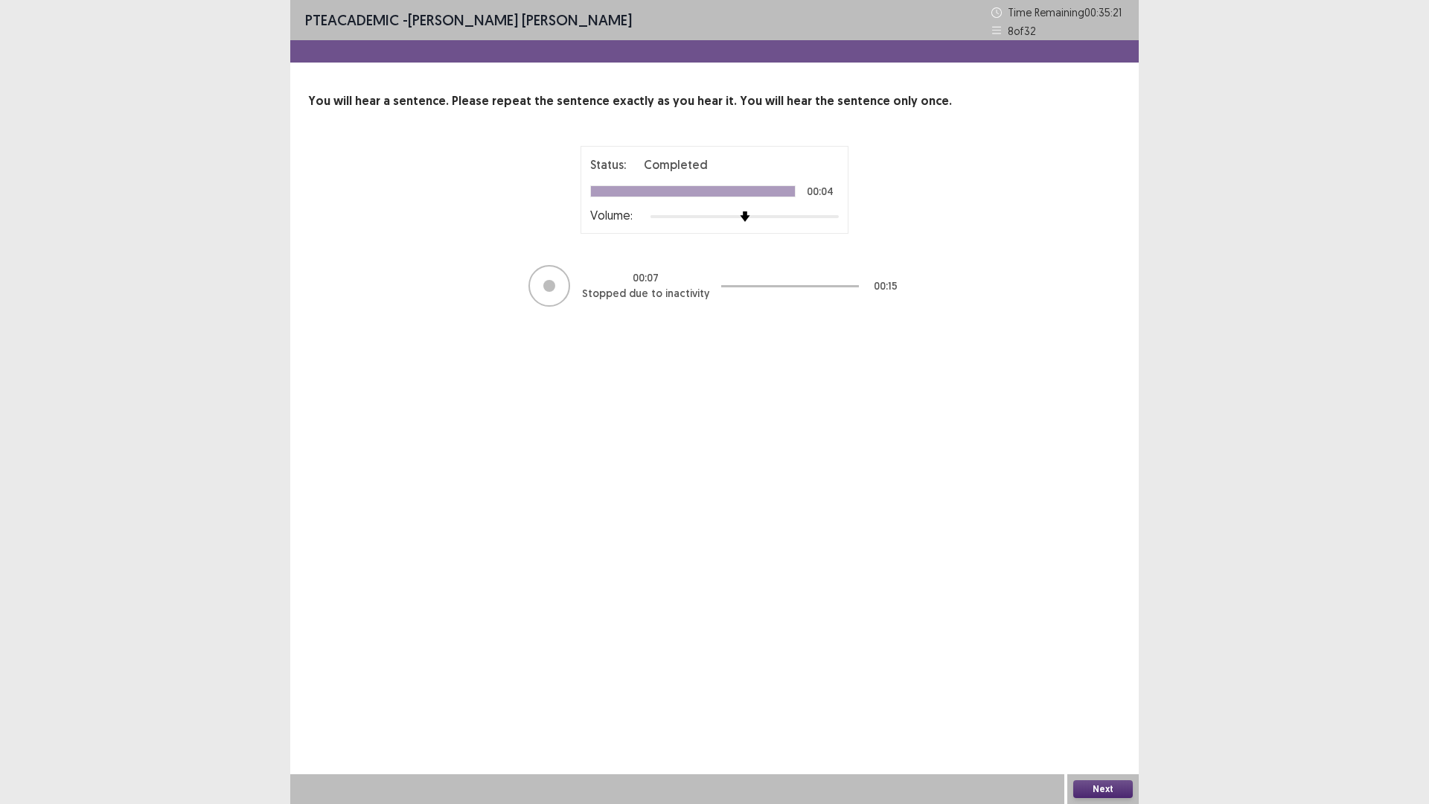
click at [1113, 703] on button "Next" at bounding box center [1103, 789] width 60 height 18
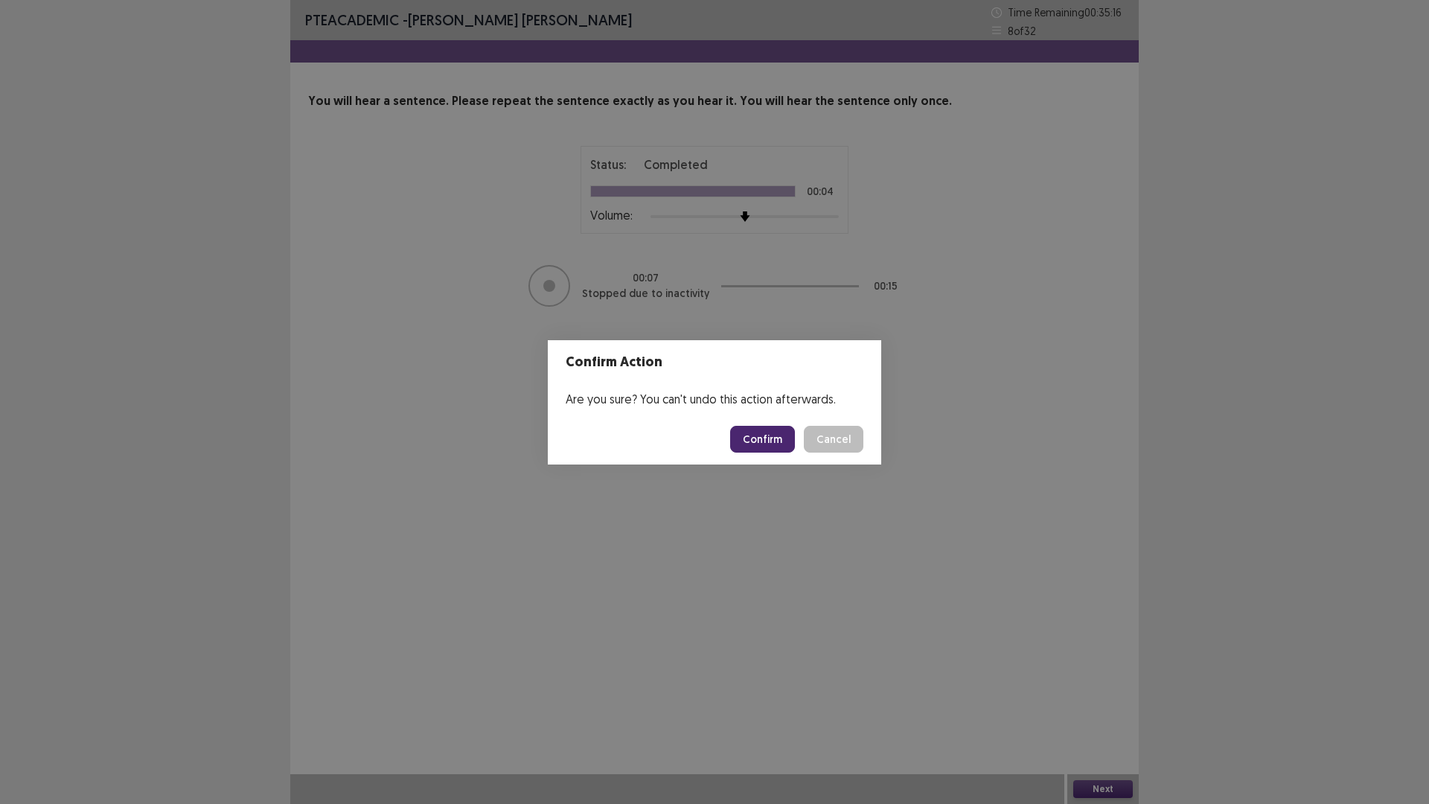
click at [754, 439] on button "Confirm" at bounding box center [762, 439] width 65 height 27
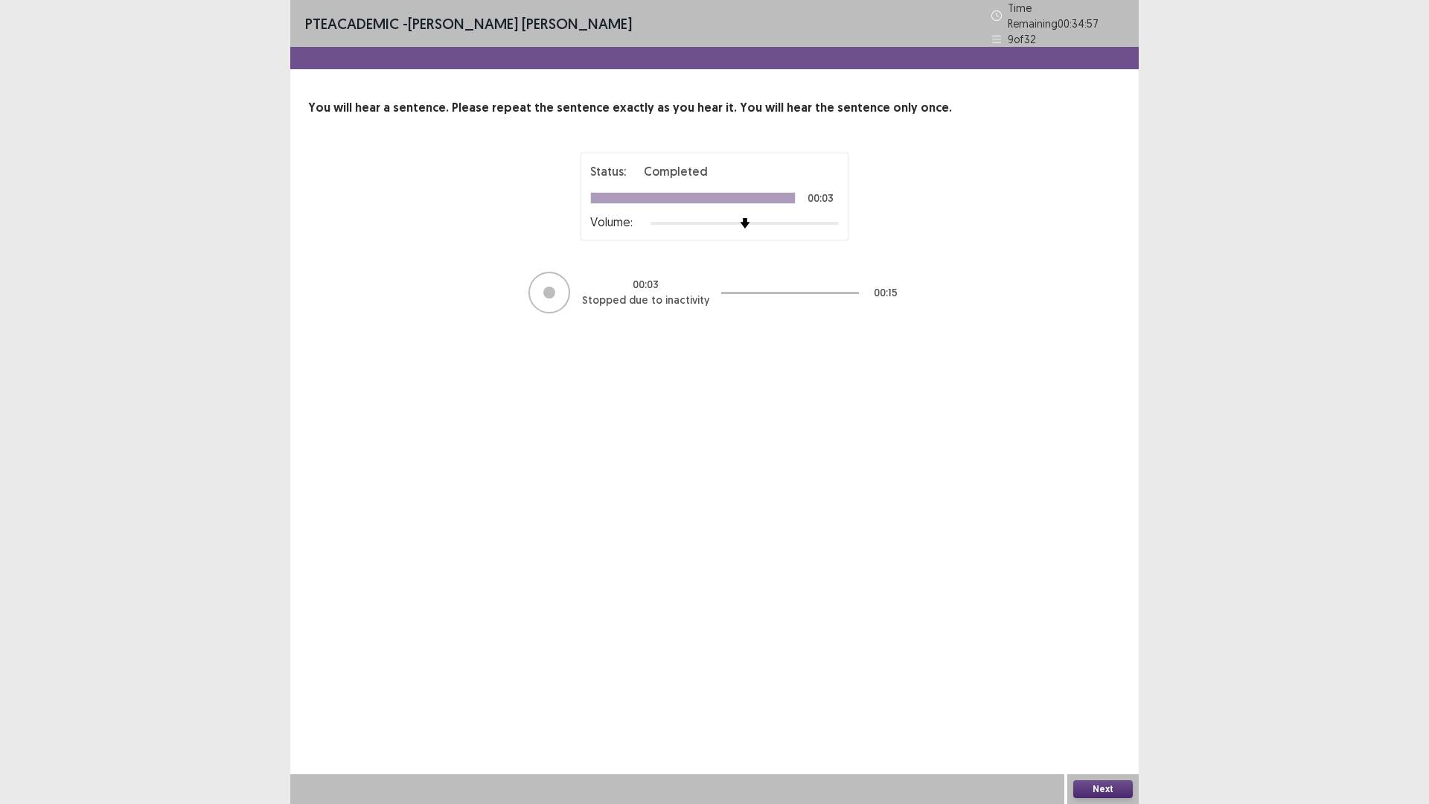
click at [1085, 703] on button "Next" at bounding box center [1103, 789] width 60 height 18
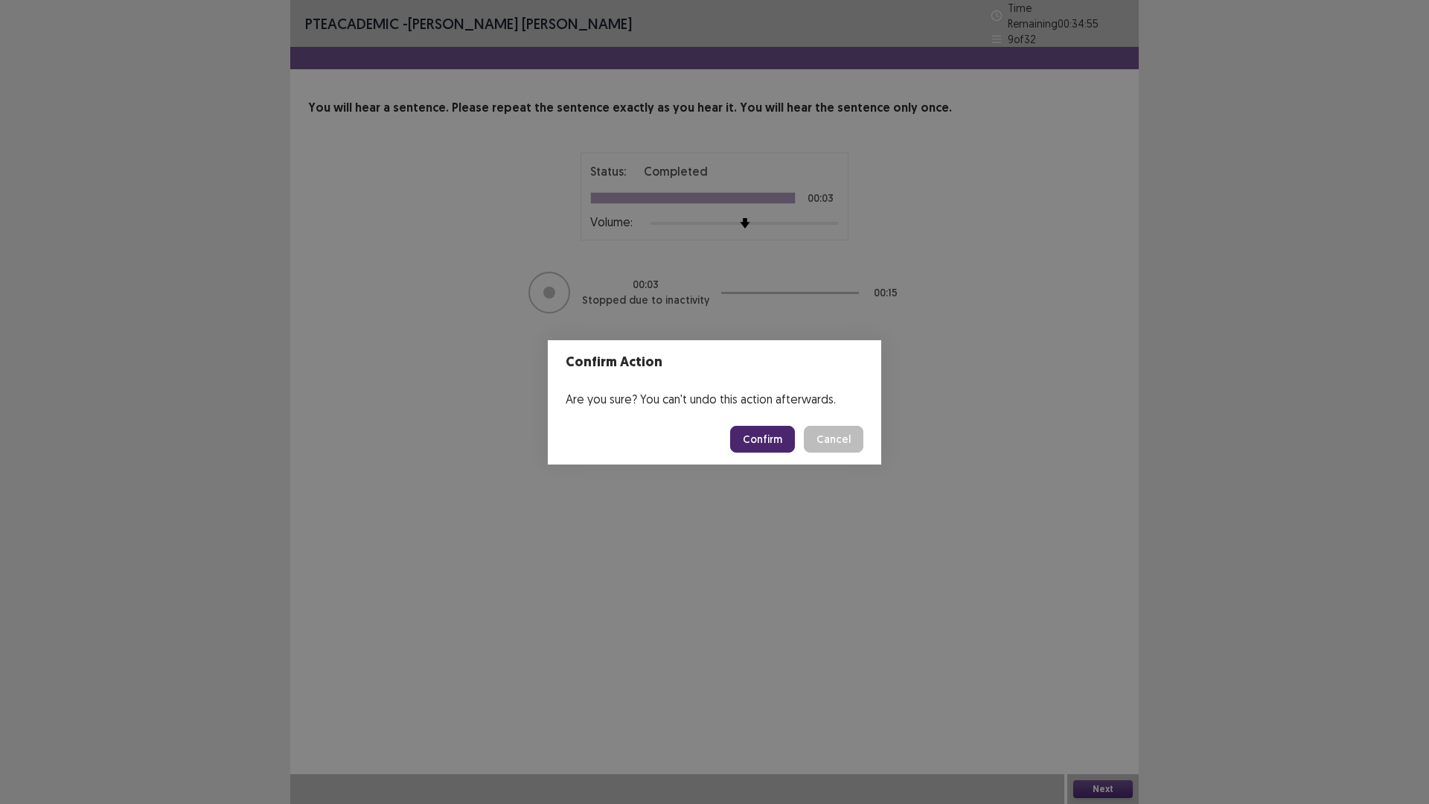
click at [750, 434] on button "Confirm" at bounding box center [762, 439] width 65 height 27
